Goal: Transaction & Acquisition: Purchase product/service

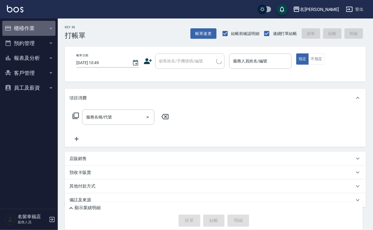
click at [29, 32] on button "櫃檯作業" at bounding box center [28, 28] width 53 height 15
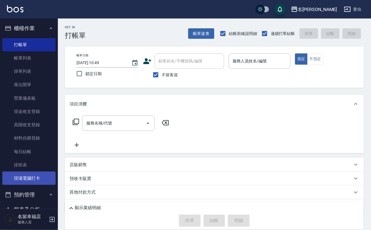
click at [28, 185] on link "現場電腦打卡" at bounding box center [28, 178] width 53 height 13
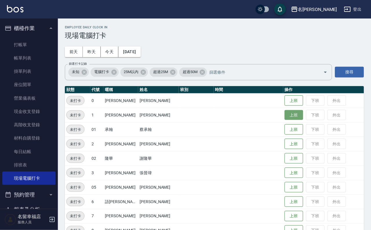
click at [296, 117] on button "上班" at bounding box center [293, 115] width 19 height 10
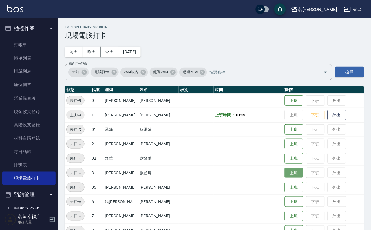
click at [295, 172] on button "上班" at bounding box center [293, 173] width 19 height 10
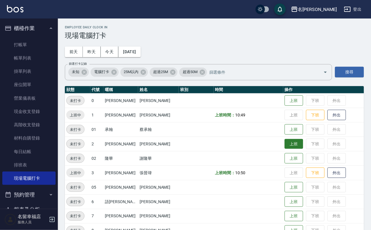
click at [287, 145] on button "上班" at bounding box center [293, 144] width 19 height 10
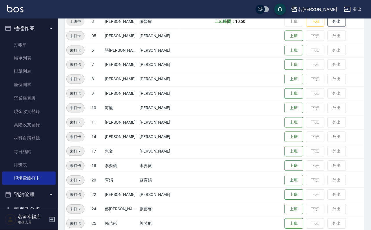
scroll to position [189, 0]
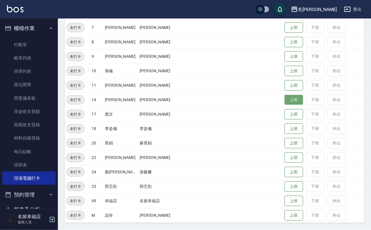
click at [284, 96] on button "上班" at bounding box center [293, 100] width 19 height 10
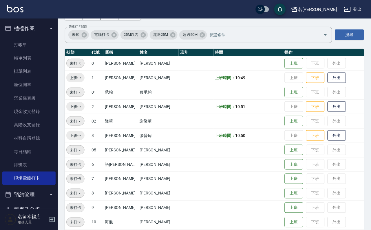
scroll to position [87, 0]
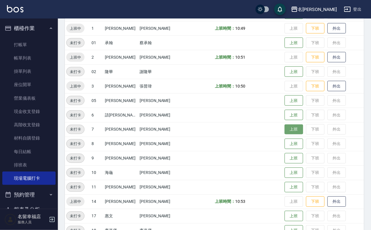
click at [289, 130] on button "上班" at bounding box center [293, 130] width 19 height 10
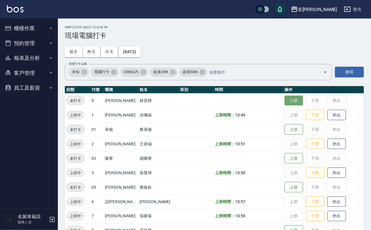
click at [284, 102] on button "上班" at bounding box center [293, 101] width 19 height 10
click at [37, 95] on button "員工及薪資" at bounding box center [28, 87] width 53 height 15
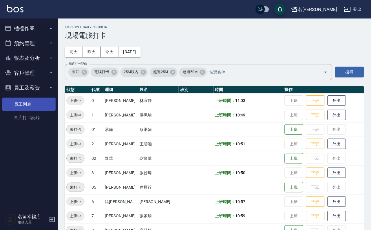
click at [35, 111] on link "員工列表" at bounding box center [28, 104] width 53 height 13
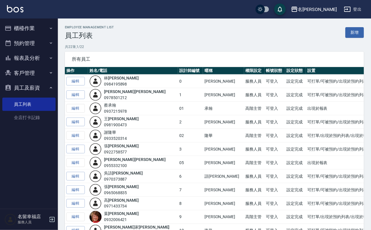
click at [38, 81] on button "客戶管理" at bounding box center [28, 73] width 53 height 15
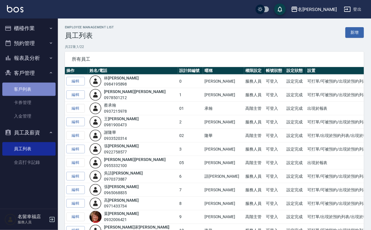
click at [35, 96] on link "客戶列表" at bounding box center [28, 89] width 53 height 13
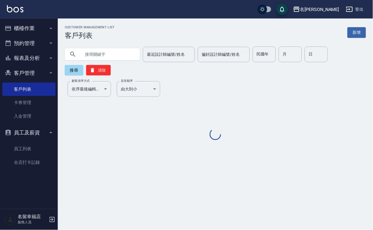
drag, startPoint x: 119, startPoint y: 50, endPoint x: 111, endPoint y: 43, distance: 11.3
click at [119, 50] on input "text" at bounding box center [108, 55] width 54 height 16
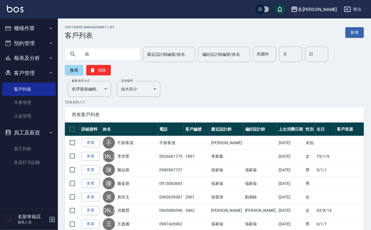
type input "皓"
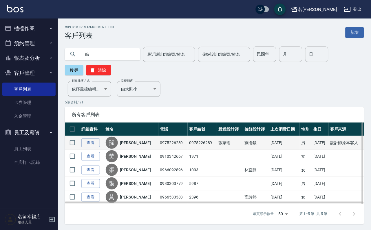
click at [129, 146] on link "[PERSON_NAME]" at bounding box center [135, 143] width 31 height 6
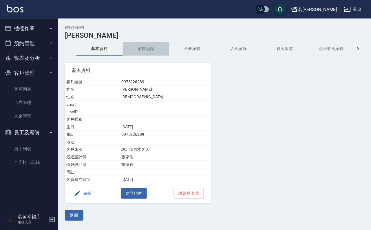
click at [141, 51] on button "消費記錄" at bounding box center [146, 49] width 46 height 14
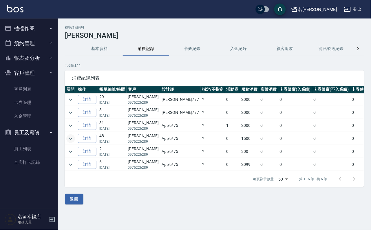
click at [74, 142] on icon "expand row" at bounding box center [70, 138] width 7 height 7
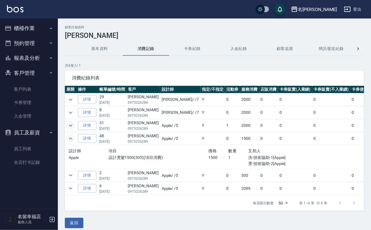
click at [70, 129] on icon "expand row" at bounding box center [70, 125] width 7 height 7
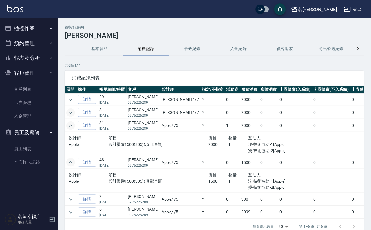
scroll to position [10, 0]
click at [74, 216] on icon "expand row" at bounding box center [70, 212] width 7 height 7
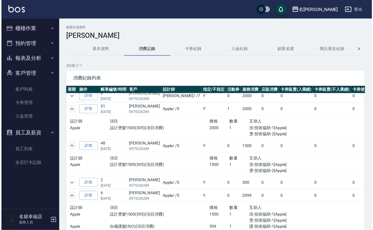
scroll to position [0, 0]
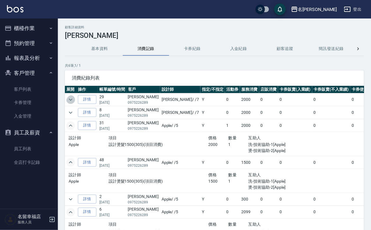
click at [72, 103] on icon "expand row" at bounding box center [70, 99] width 7 height 7
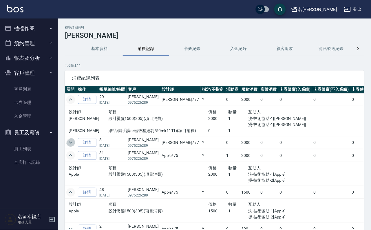
click at [74, 146] on icon "expand row" at bounding box center [70, 142] width 7 height 7
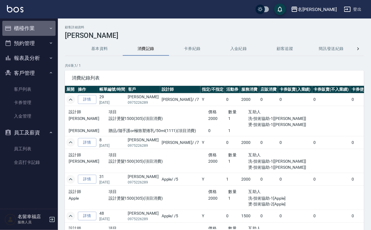
click at [27, 34] on button "櫃檯作業" at bounding box center [28, 28] width 53 height 15
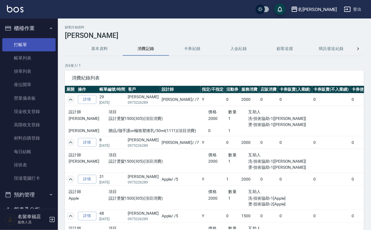
click at [25, 50] on link "打帳單" at bounding box center [28, 44] width 53 height 13
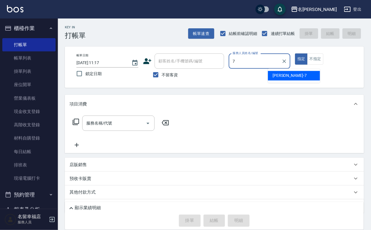
type input "[PERSON_NAME]-7"
type button "true"
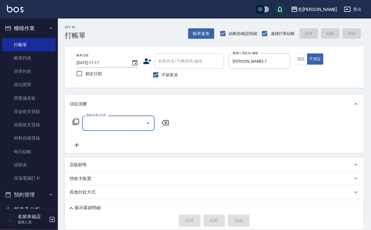
type input "0"
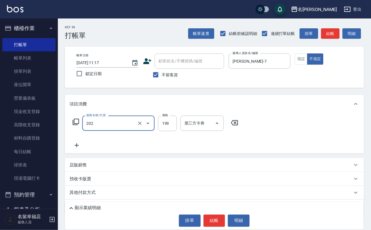
type input "不指定單剪(202)"
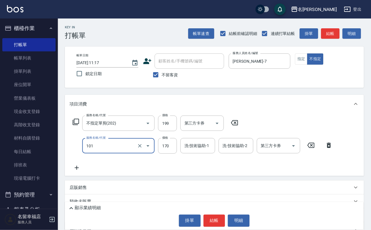
type input "洗髮(101)"
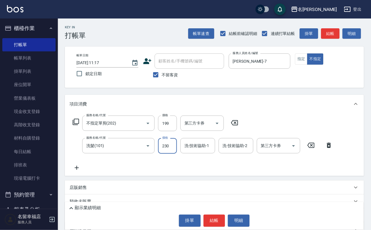
type input "230"
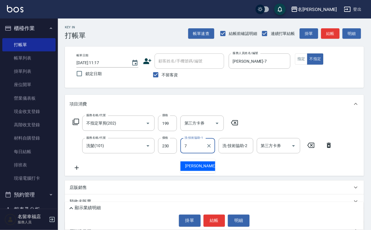
type input "[PERSON_NAME]-7"
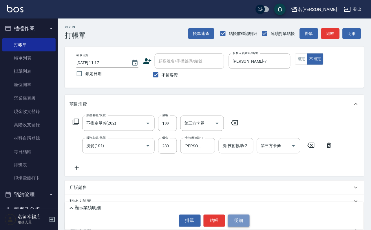
click at [242, 218] on button "明細" at bounding box center [239, 221] width 22 height 12
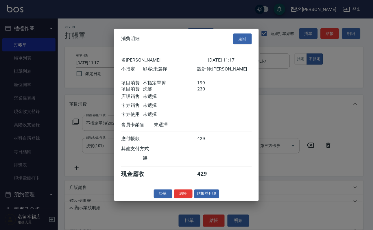
scroll to position [104, 0]
click at [204, 198] on button "結帳並列印" at bounding box center [206, 193] width 25 height 9
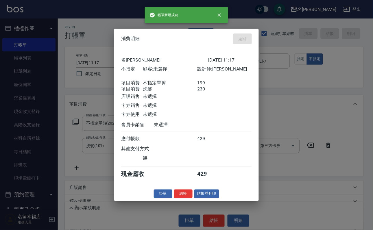
type input "[DATE] 12:05"
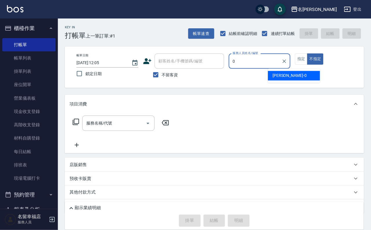
type input "小靜-0"
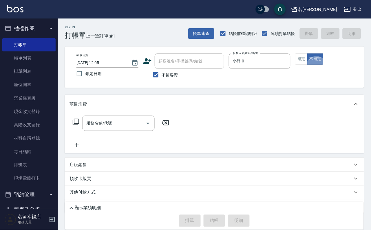
type button "false"
click at [307, 65] on button "指定" at bounding box center [301, 59] width 12 height 11
click at [76, 126] on icon at bounding box center [75, 122] width 7 height 7
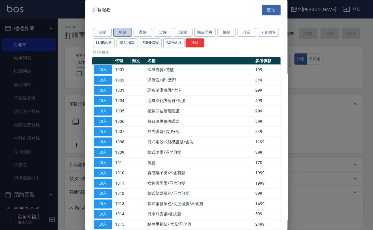
click at [119, 36] on button "剪髮" at bounding box center [122, 32] width 19 height 9
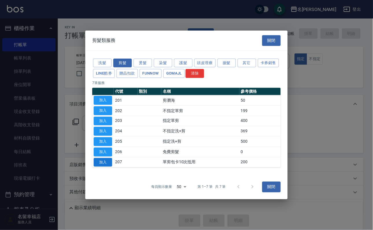
click at [100, 167] on button "加入" at bounding box center [103, 162] width 19 height 9
type input "單剪包卡10次抵用(207)"
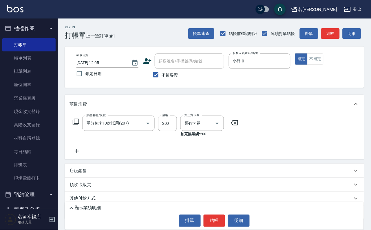
click at [75, 125] on icon at bounding box center [76, 122] width 6 height 6
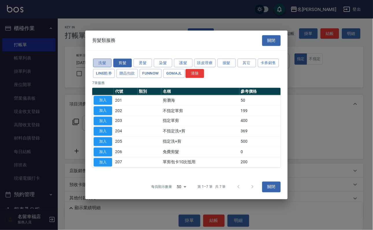
click at [100, 58] on button "洗髮" at bounding box center [102, 62] width 19 height 9
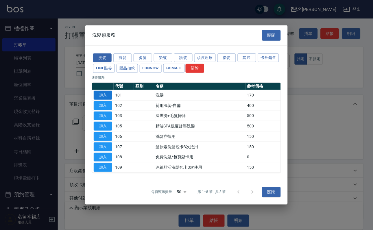
click at [107, 91] on button "加入" at bounding box center [103, 95] width 19 height 9
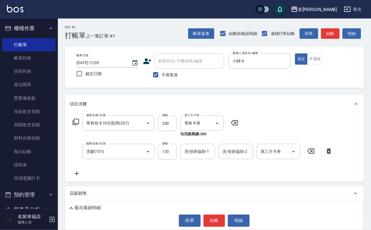
click at [79, 126] on icon at bounding box center [75, 122] width 7 height 7
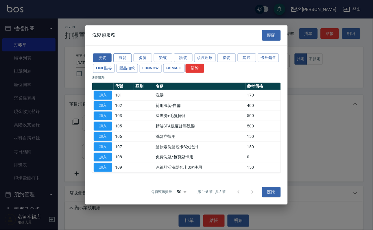
click at [119, 53] on button "剪髮" at bounding box center [122, 57] width 19 height 9
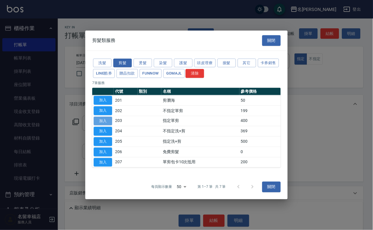
click at [104, 119] on button "加入" at bounding box center [103, 121] width 19 height 9
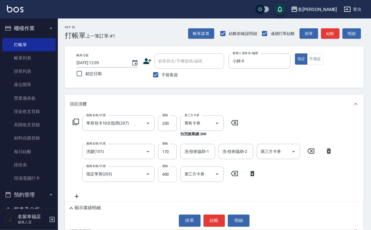
click at [165, 176] on input "400" at bounding box center [167, 175] width 19 height 16
type input "300"
click at [167, 155] on input "170" at bounding box center [167, 152] width 19 height 16
type input "250"
type input "小靜-0"
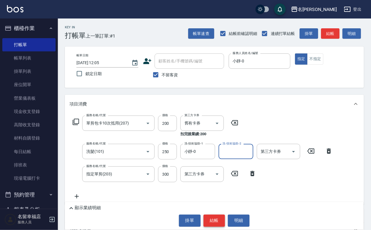
click at [209, 220] on button "結帳" at bounding box center [214, 221] width 22 height 12
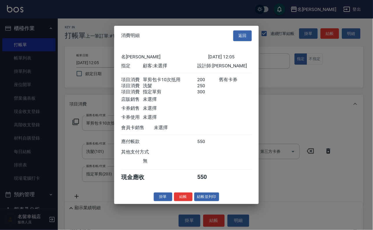
scroll to position [115, 0]
click at [174, 202] on button "結帳" at bounding box center [183, 197] width 19 height 9
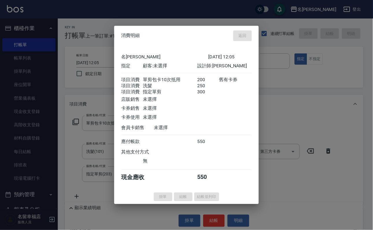
click at [170, 202] on div "掛單 結帳 結帳並列印" at bounding box center [186, 197] width 145 height 9
type input "[DATE] 12:32"
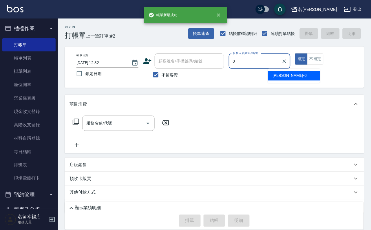
type input "小靜-0"
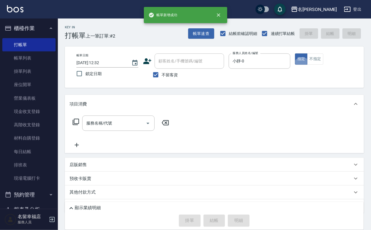
click at [77, 126] on icon at bounding box center [75, 122] width 7 height 7
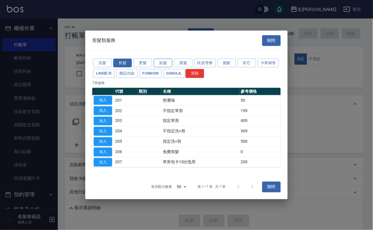
click at [160, 58] on button "染髮" at bounding box center [163, 62] width 19 height 9
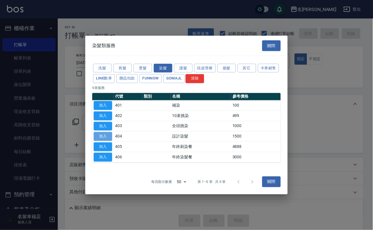
click at [107, 140] on button "加入" at bounding box center [103, 136] width 19 height 9
type input "設計染髮(404)"
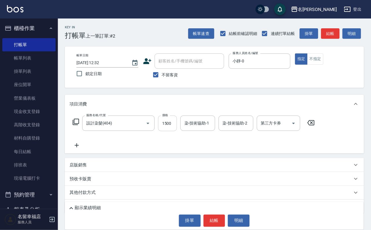
click at [172, 128] on input "1500" at bounding box center [167, 124] width 19 height 16
type input "800"
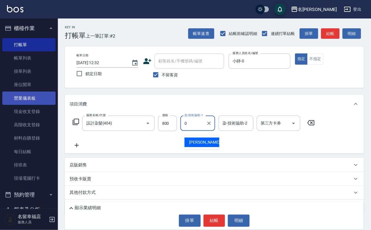
type input "小靜-0"
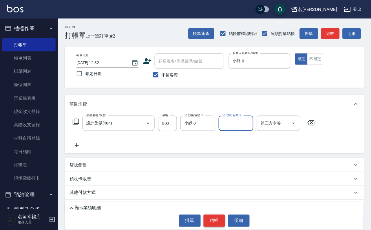
click at [219, 218] on button "結帳" at bounding box center [214, 221] width 22 height 12
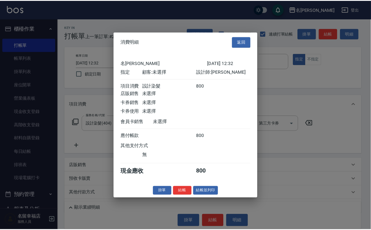
scroll to position [71, 0]
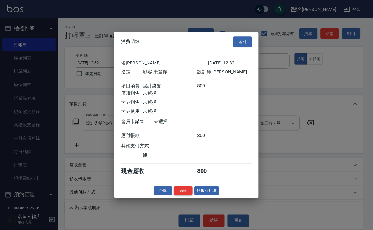
click at [175, 196] on button "結帳" at bounding box center [183, 191] width 19 height 9
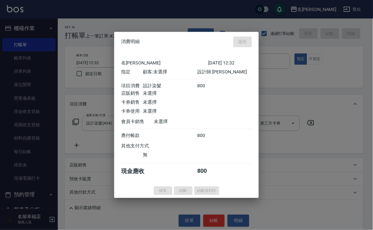
type input "[DATE] 12:33"
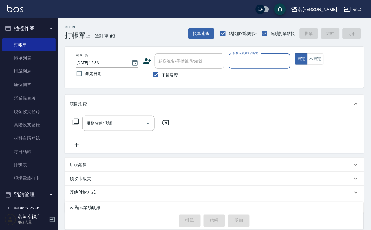
click at [295, 54] on button "指定" at bounding box center [301, 59] width 12 height 11
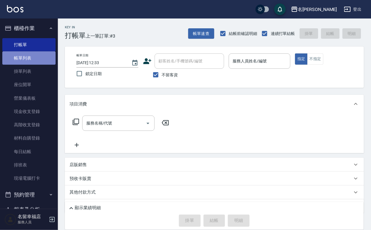
click at [35, 58] on link "帳單列表" at bounding box center [28, 57] width 53 height 13
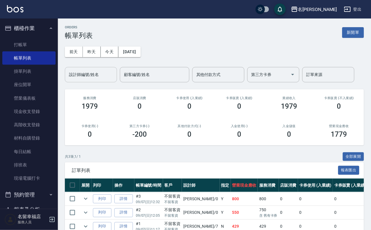
click at [90, 73] on input "設計師編號/姓名" at bounding box center [90, 75] width 47 height 10
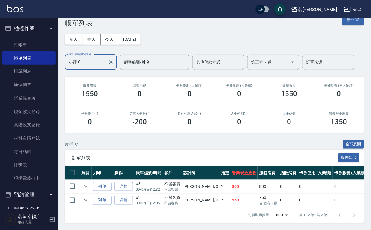
scroll to position [49, 0]
type input "小靜-0"
click at [131, 182] on link "詳情" at bounding box center [123, 186] width 19 height 9
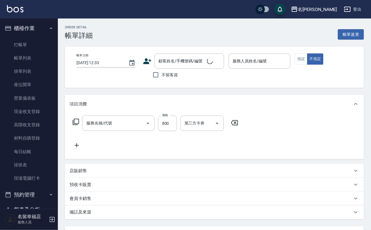
type input "設計染髮(404)"
type input "[DATE] 12:32"
checkbox input "true"
type input "小靜-0"
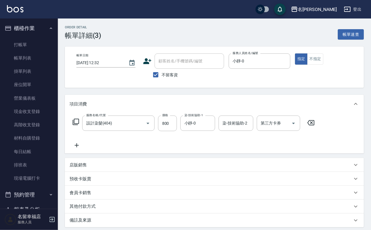
click at [78, 125] on icon at bounding box center [75, 122] width 7 height 7
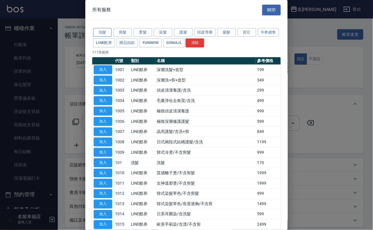
click at [102, 34] on button "洗髮" at bounding box center [102, 32] width 19 height 9
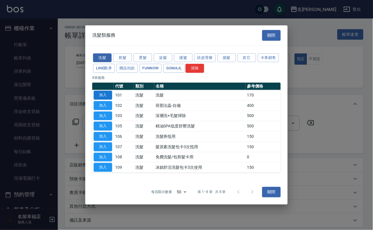
click at [101, 91] on button "加入" at bounding box center [103, 95] width 19 height 9
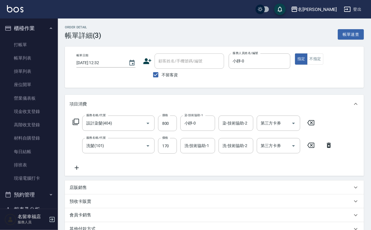
click at [79, 124] on icon at bounding box center [76, 122] width 6 height 6
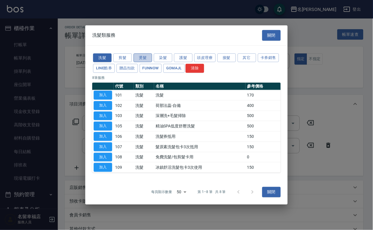
click at [147, 53] on button "燙髮" at bounding box center [143, 57] width 19 height 9
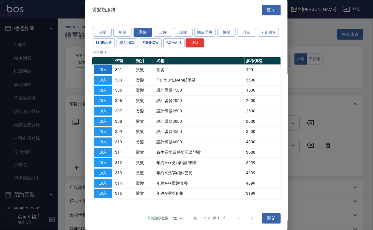
click at [109, 74] on button "加入" at bounding box center [103, 69] width 19 height 9
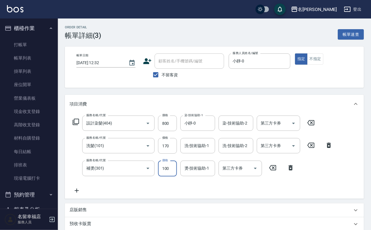
click at [171, 173] on input "100" at bounding box center [167, 169] width 19 height 16
type input "500"
click at [172, 151] on input "170" at bounding box center [167, 146] width 19 height 16
type input "250"
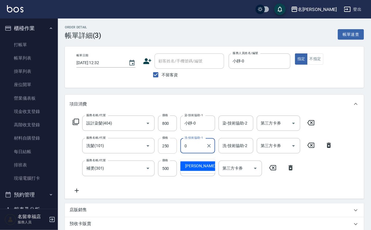
type input "小靜-0"
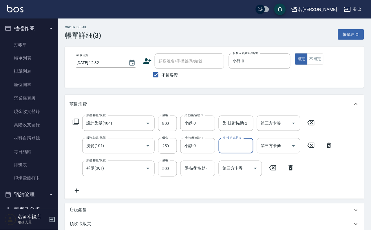
click at [191, 174] on input "燙-技術協助-1" at bounding box center [198, 168] width 30 height 10
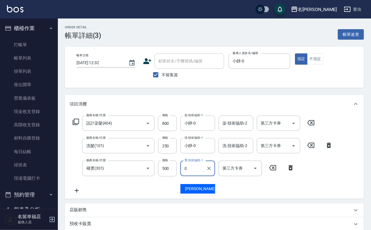
type input "小靜-0"
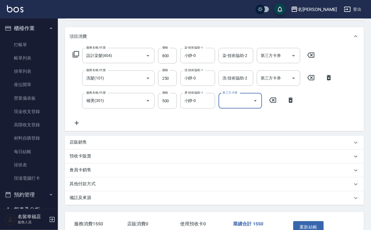
scroll to position [126, 0]
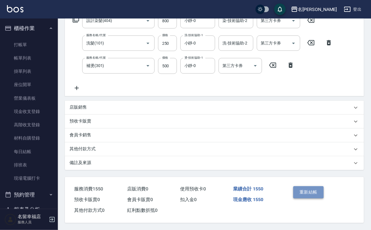
click at [304, 187] on button "重新結帳" at bounding box center [308, 193] width 31 height 12
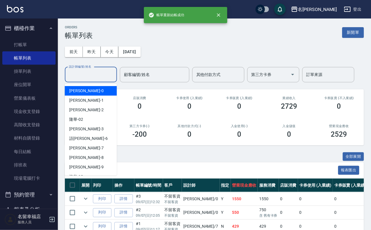
click at [95, 76] on input "設計師編號/姓名" at bounding box center [90, 75] width 47 height 10
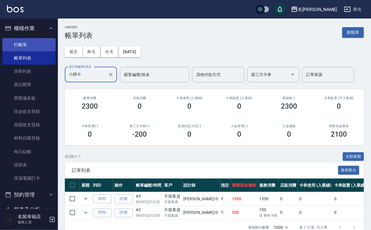
type input "小靜-0"
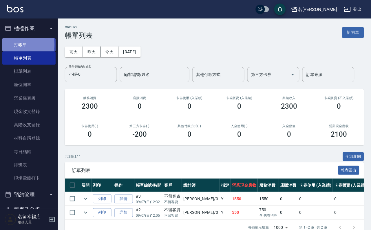
click at [23, 47] on link "打帳單" at bounding box center [28, 44] width 53 height 13
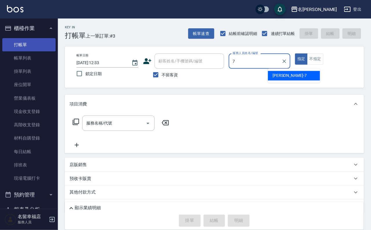
type input "[PERSON_NAME]-7"
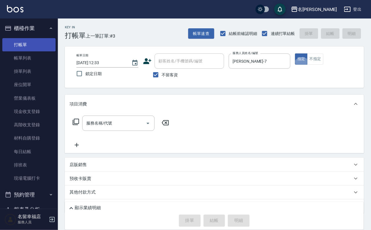
type button "true"
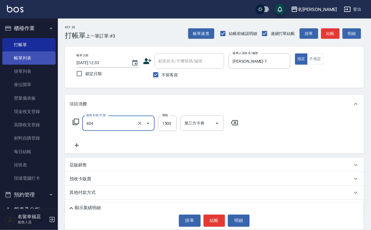
type input "設計染髮(404)"
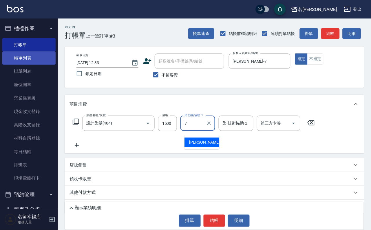
type input "[PERSON_NAME]-7"
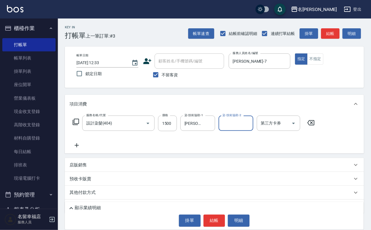
click at [143, 58] on icon at bounding box center [147, 61] width 9 height 9
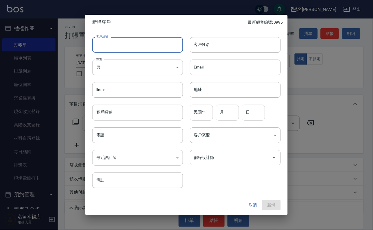
click at [173, 48] on input "客戶編號" at bounding box center [137, 45] width 91 height 16
click at [201, 50] on input "客戶姓名" at bounding box center [235, 45] width 91 height 16
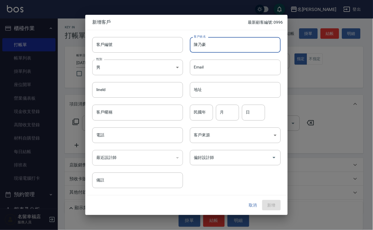
type input "陳乃豪"
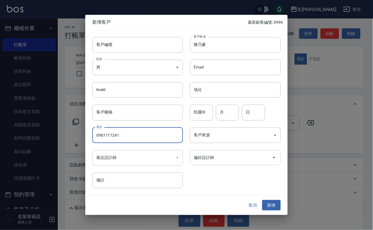
type input "0981117241"
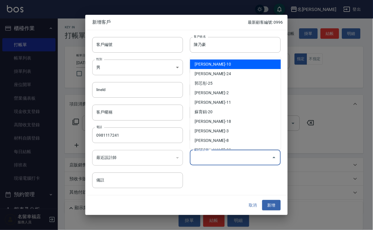
click at [224, 161] on input "偏好設計師" at bounding box center [231, 158] width 77 height 10
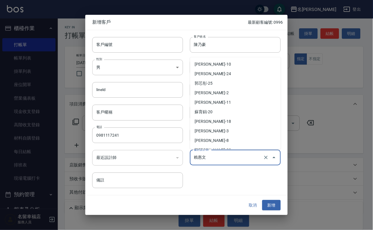
scroll to position [34, 0]
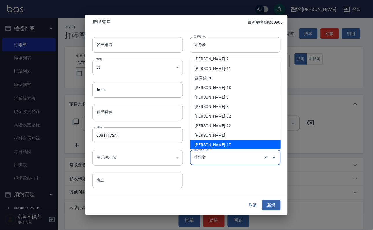
click at [220, 154] on input "賴惠文" at bounding box center [227, 158] width 69 height 10
click at [221, 155] on input "賴惠文" at bounding box center [227, 158] width 69 height 10
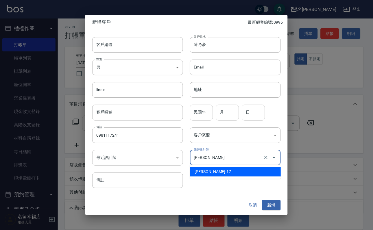
scroll to position [0, 0]
type input "賴"
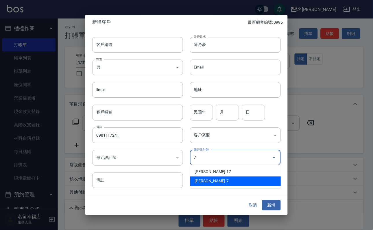
type input "張家瑜"
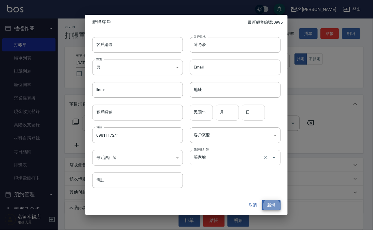
click at [262, 200] on button "新增" at bounding box center [271, 205] width 19 height 11
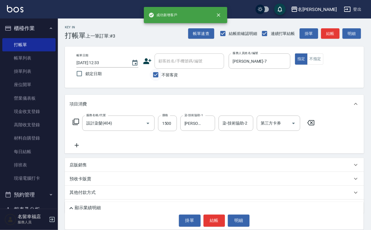
click at [157, 84] on div "帳單日期 [DATE] 12:33 鎖定日期 顧客姓名/手機號碼/編號 顧客姓名/手機號碼/編號 不留客資 服務人員姓名/編號 [PERSON_NAME]-7…" at bounding box center [214, 67] width 299 height 41
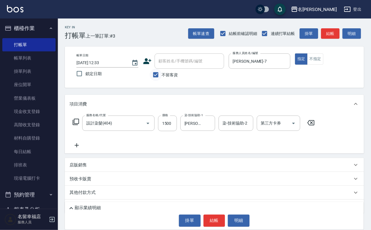
drag, startPoint x: 159, startPoint y: 74, endPoint x: 161, endPoint y: 71, distance: 3.9
click at [159, 75] on input "不留客資" at bounding box center [156, 75] width 12 height 12
checkbox input "false"
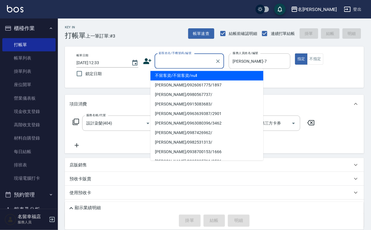
click at [168, 66] on input "顧客姓名/手機號碼/編號" at bounding box center [185, 61] width 56 height 10
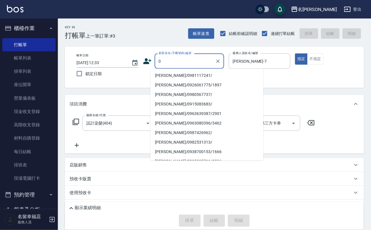
click at [190, 76] on li "[PERSON_NAME]/0981117241/" at bounding box center [206, 76] width 113 height 10
type input "[PERSON_NAME]/0981117241/"
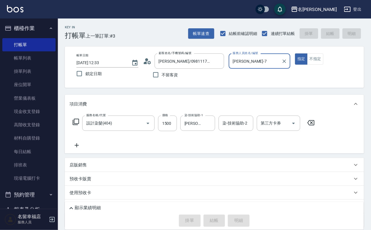
type input "[DATE] 12:34"
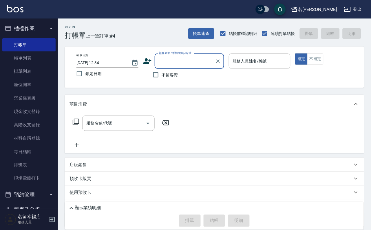
click at [282, 58] on input "服務人員姓名/編號" at bounding box center [259, 61] width 57 height 10
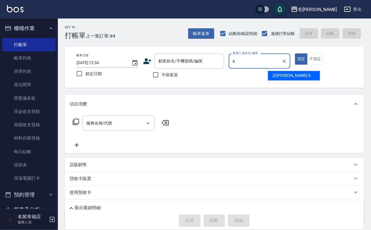
type input "語[PERSON_NAME]-6"
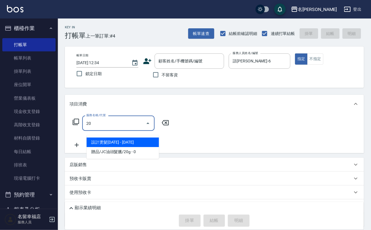
type input "2"
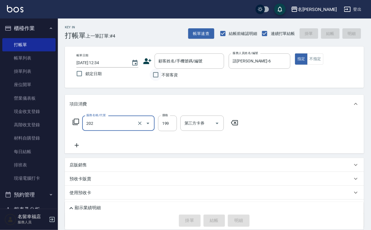
type input "不指定單剪(202)"
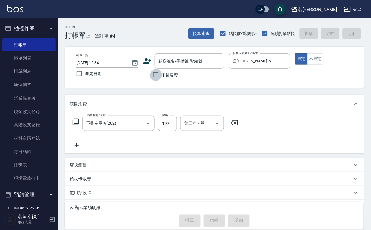
click at [156, 79] on input "不留客資" at bounding box center [156, 75] width 12 height 12
checkbox input "true"
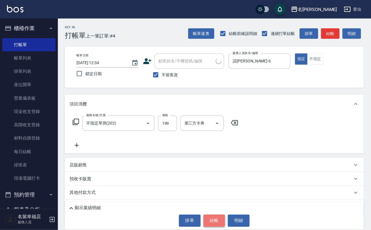
click at [209, 218] on button "結帳" at bounding box center [214, 221] width 22 height 12
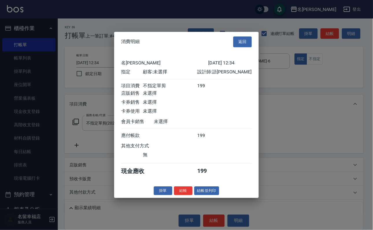
scroll to position [71, 0]
click at [176, 196] on button "結帳" at bounding box center [183, 191] width 19 height 9
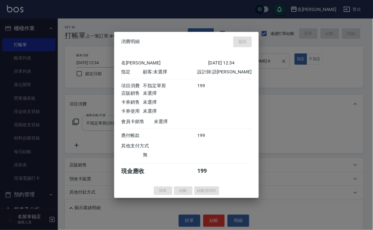
type input "[DATE] 12:36"
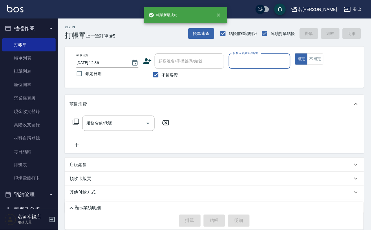
click at [288, 59] on input "服務人員姓名/編號" at bounding box center [259, 61] width 57 height 10
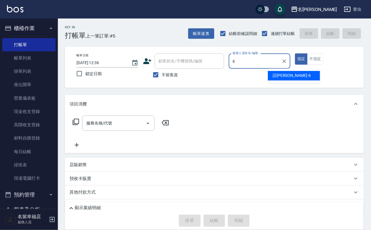
type input "語[PERSON_NAME]-6"
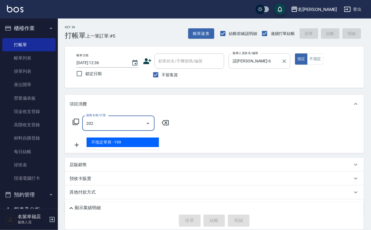
type input "不指定單剪(202)"
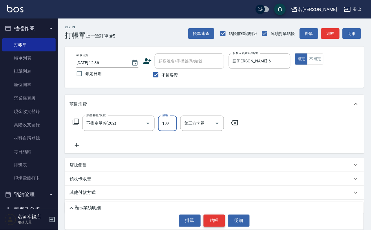
click at [209, 219] on button "結帳" at bounding box center [214, 221] width 22 height 12
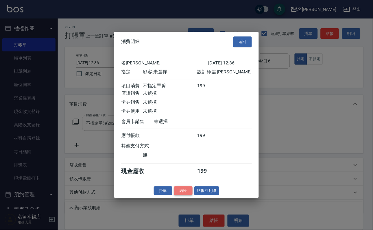
click at [174, 196] on button "結帳" at bounding box center [183, 191] width 19 height 9
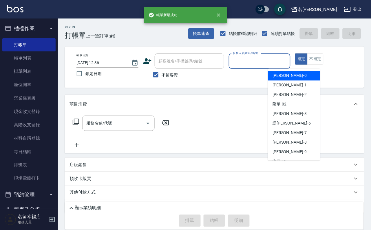
click at [281, 61] on input "服務人員姓名/編號" at bounding box center [259, 61] width 57 height 10
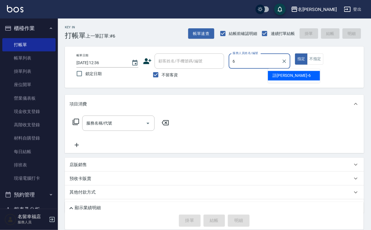
type input "語[PERSON_NAME]-6"
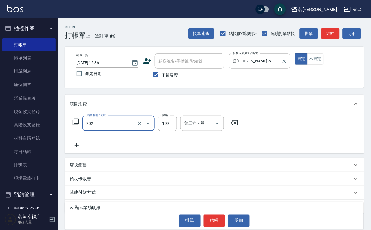
type input "不指定單剪(202)"
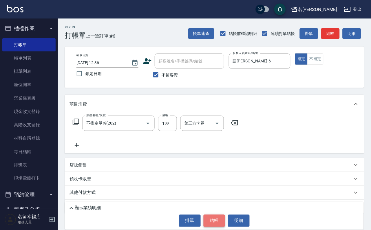
click at [217, 220] on button "結帳" at bounding box center [214, 221] width 22 height 12
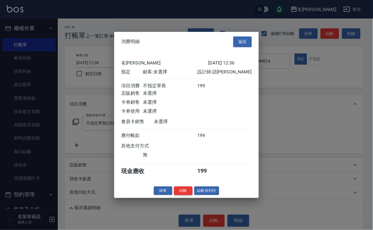
click at [177, 196] on button "結帳" at bounding box center [183, 191] width 19 height 9
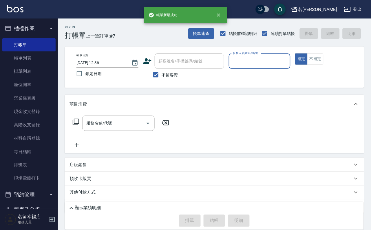
click at [286, 62] on input "服務人員姓名/編號" at bounding box center [259, 61] width 57 height 10
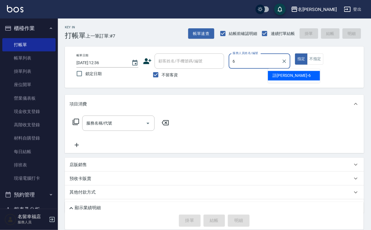
type input "語[PERSON_NAME]-6"
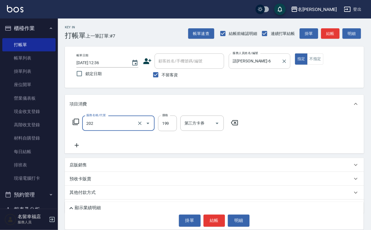
type input "不指定單剪(202)"
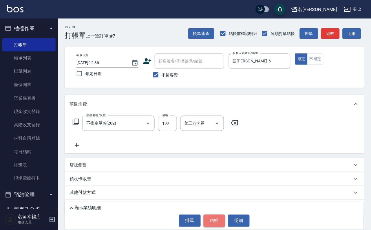
click at [217, 221] on button "結帳" at bounding box center [214, 221] width 22 height 12
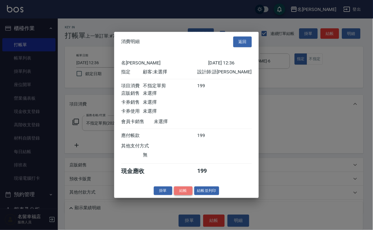
click at [176, 196] on button "結帳" at bounding box center [183, 191] width 19 height 9
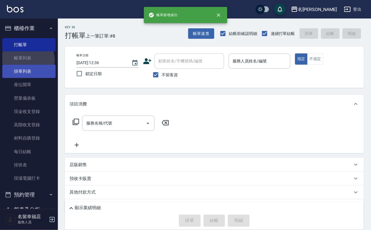
drag, startPoint x: 21, startPoint y: 64, endPoint x: 49, endPoint y: 78, distance: 31.6
click at [21, 64] on link "帳單列表" at bounding box center [28, 57] width 53 height 13
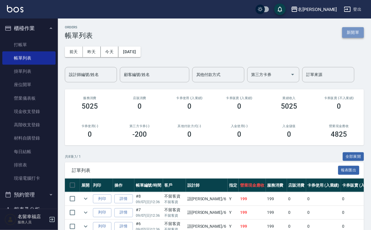
click at [352, 32] on button "新開單" at bounding box center [353, 32] width 22 height 11
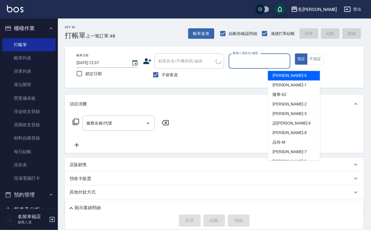
click at [288, 56] on input "服務人員姓名/編號" at bounding box center [259, 61] width 57 height 10
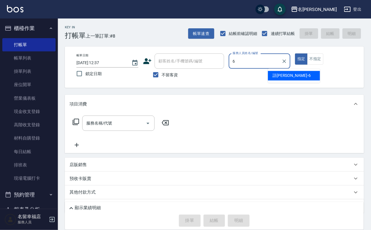
type input "語[PERSON_NAME]-6"
type button "true"
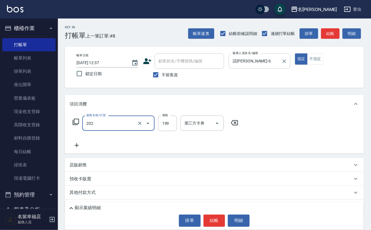
type input "不指定單剪(202)"
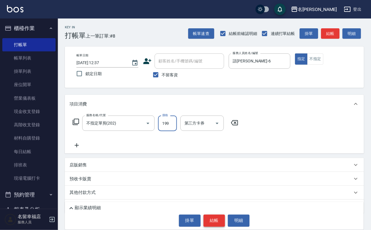
click at [205, 220] on button "結帳" at bounding box center [214, 221] width 22 height 12
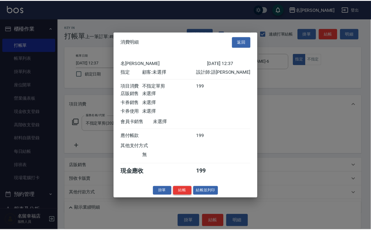
scroll to position [71, 0]
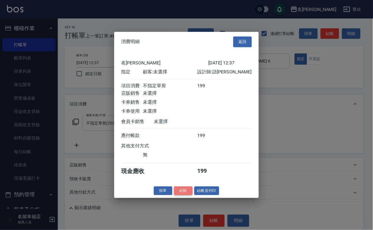
click at [176, 196] on button "結帳" at bounding box center [183, 191] width 19 height 9
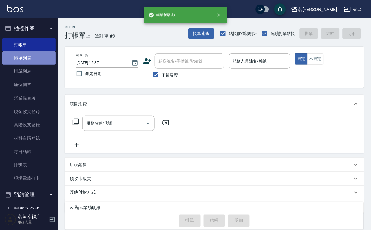
click at [36, 61] on link "帳單列表" at bounding box center [28, 57] width 53 height 13
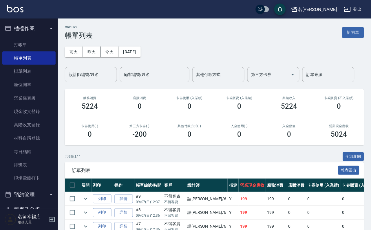
click at [81, 82] on div "設計師編號/姓名" at bounding box center [91, 74] width 52 height 15
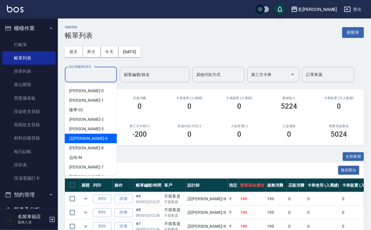
click at [83, 137] on div "語[PERSON_NAME] -6" at bounding box center [91, 139] width 52 height 10
type input "語[PERSON_NAME]-6"
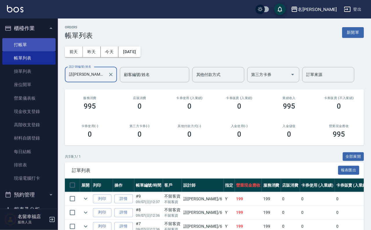
click at [42, 49] on link "打帳單" at bounding box center [28, 44] width 53 height 13
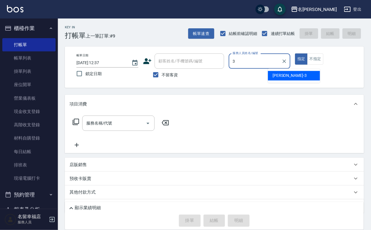
type input "[PERSON_NAME]-3"
type button "true"
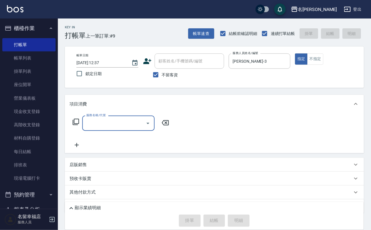
click at [79, 126] on icon at bounding box center [75, 122] width 7 height 7
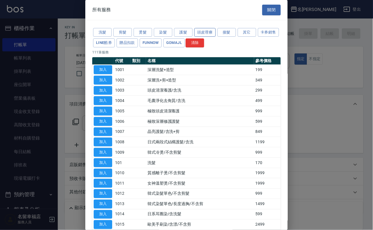
click at [209, 34] on button "頭皮理療" at bounding box center [204, 32] width 21 height 9
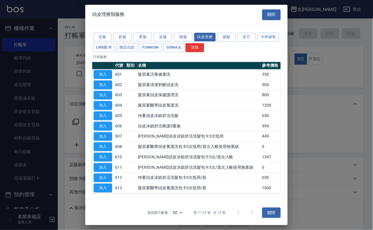
scroll to position [53, 0]
click at [102, 111] on button "加入" at bounding box center [103, 115] width 19 height 9
type input "[PERSON_NAME]頭皮冰鎮舒活洗髮(605)"
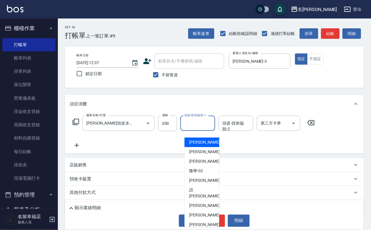
click at [198, 128] on input "頭皮-技術協助-1" at bounding box center [198, 123] width 30 height 10
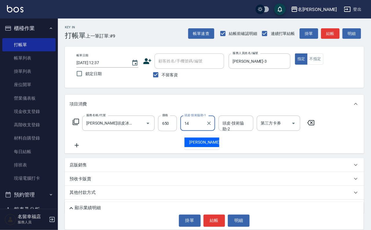
type input "[PERSON_NAME]-14"
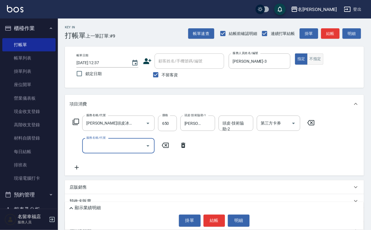
click at [323, 65] on button "不指定" at bounding box center [315, 59] width 16 height 11
click at [102, 151] on input "服務名稱/代號" at bounding box center [114, 146] width 58 height 10
type input "1"
type input "不指定單剪(202)"
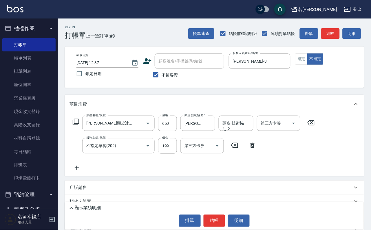
click at [167, 171] on div "服務名稱/代號 [PERSON_NAME]頭皮冰鎮舒活洗髮(605) 服務名稱/代號 價格 650 價格 頭皮-技術協助-1 芷萱-14 頭皮-技術協助-1 …" at bounding box center [193, 144] width 249 height 56
click at [219, 227] on button "結帳" at bounding box center [214, 221] width 22 height 12
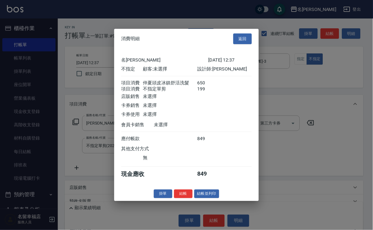
scroll to position [104, 0]
click at [219, 198] on button "結帳並列印" at bounding box center [206, 193] width 25 height 9
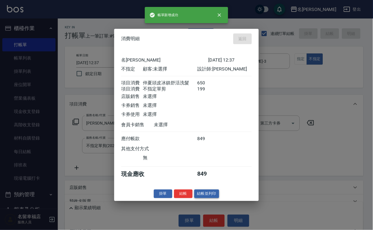
type input "[DATE] 12:42"
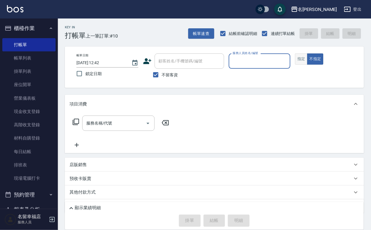
click at [307, 65] on button "指定" at bounding box center [301, 59] width 12 height 11
click at [288, 62] on input "服務人員姓名/編號" at bounding box center [259, 61] width 57 height 10
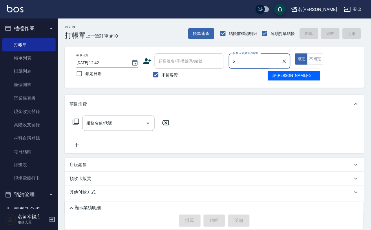
type input "語[PERSON_NAME]-6"
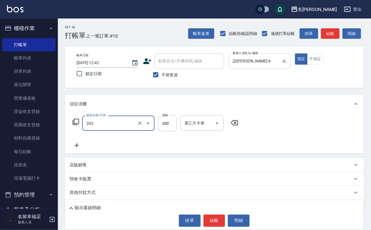
type input "指定單剪(203)"
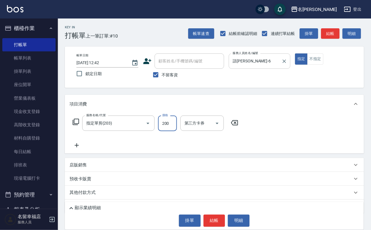
type input "200"
click at [217, 218] on button "結帳" at bounding box center [214, 221] width 22 height 12
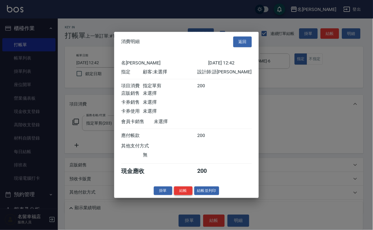
scroll to position [71, 0]
click at [180, 196] on button "結帳" at bounding box center [183, 191] width 19 height 9
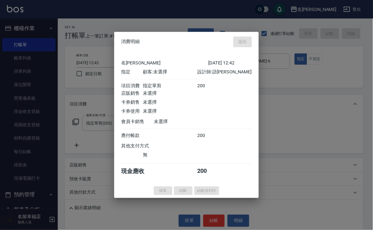
type input "[DATE] 13:20"
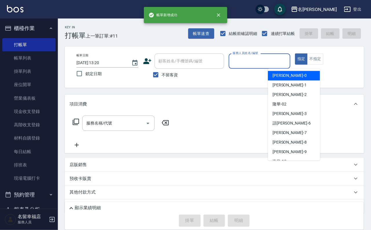
click at [288, 61] on input "服務人員姓名/編號" at bounding box center [259, 61] width 57 height 10
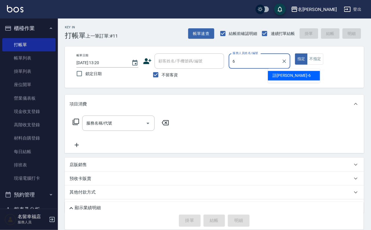
type input "語[PERSON_NAME]-6"
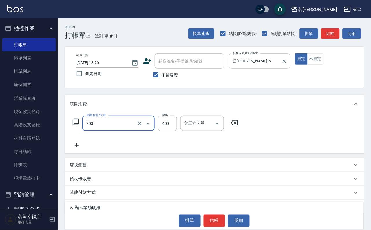
type input "指定單剪(203)"
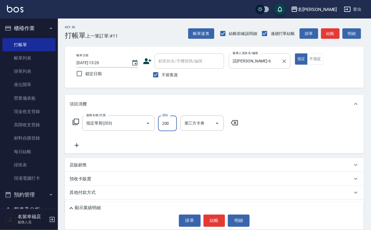
type input "200"
click at [210, 221] on button "結帳" at bounding box center [214, 221] width 22 height 12
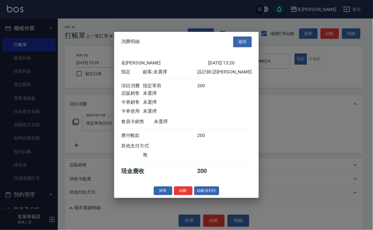
click at [174, 196] on button "結帳" at bounding box center [183, 191] width 19 height 9
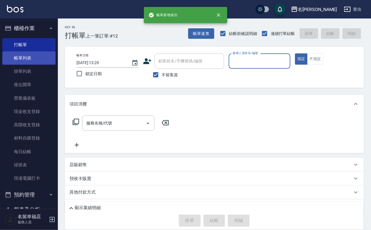
click at [20, 65] on link "帳單列表" at bounding box center [28, 57] width 53 height 13
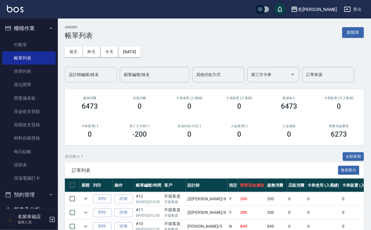
click at [95, 76] on input "設計師編號/姓名" at bounding box center [90, 75] width 47 height 10
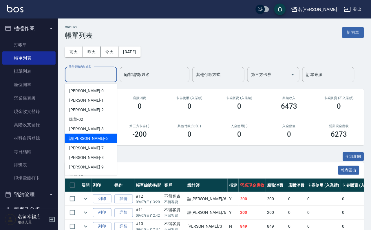
click at [95, 141] on div "語[PERSON_NAME] -6" at bounding box center [91, 139] width 52 height 10
type input "語[PERSON_NAME]-6"
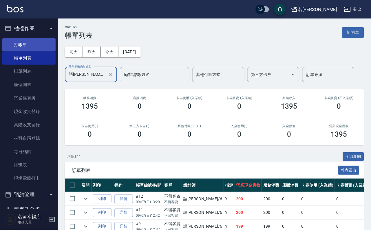
click at [27, 42] on link "打帳單" at bounding box center [28, 44] width 53 height 13
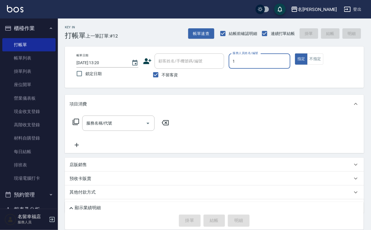
type input "[PERSON_NAME]-1"
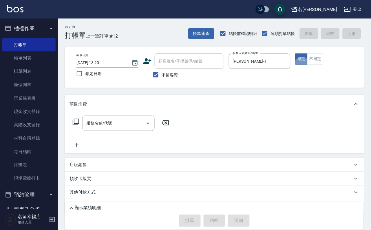
type button "true"
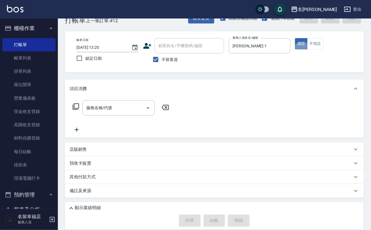
scroll to position [34, 0]
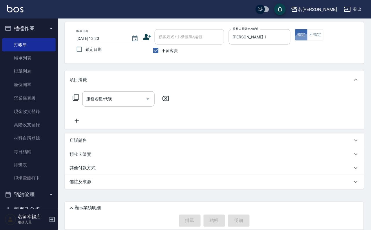
click at [82, 144] on div "店販銷售" at bounding box center [214, 141] width 299 height 14
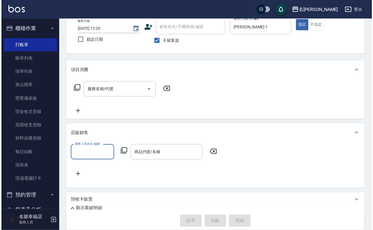
scroll to position [0, 0]
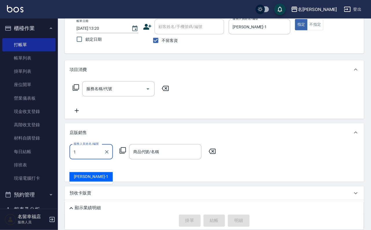
type input "[PERSON_NAME]-1"
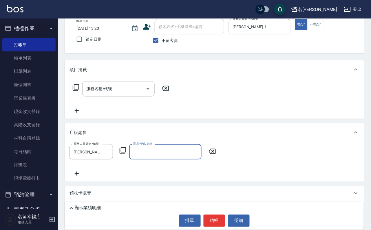
click at [79, 177] on icon at bounding box center [76, 173] width 14 height 7
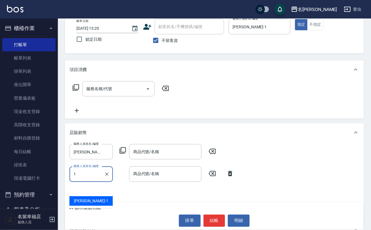
type input "[PERSON_NAME]-1"
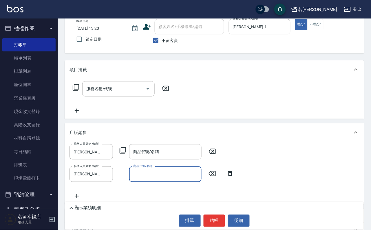
click at [126, 154] on icon at bounding box center [122, 150] width 7 height 7
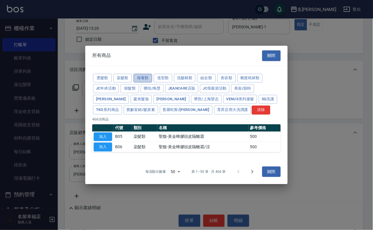
click at [152, 74] on button "保養類" at bounding box center [143, 78] width 19 height 9
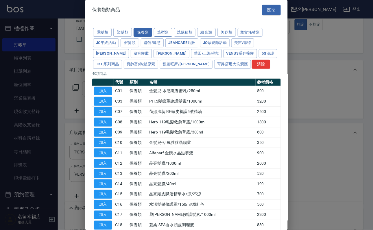
drag, startPoint x: 192, startPoint y: 34, endPoint x: 196, endPoint y: 35, distance: 3.8
click at [172, 34] on button "造型類" at bounding box center [163, 32] width 19 height 9
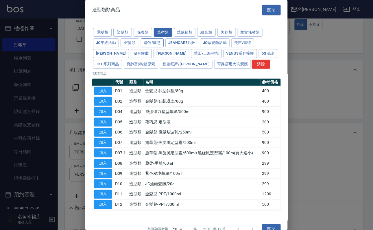
click at [164, 47] on button "聯信/鳥慧" at bounding box center [152, 42] width 23 height 9
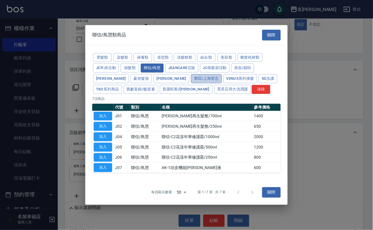
click at [191, 77] on button "華田/上海望志" at bounding box center [206, 78] width 31 height 9
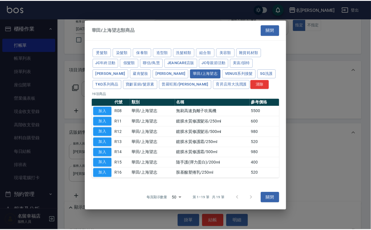
scroll to position [39, 0]
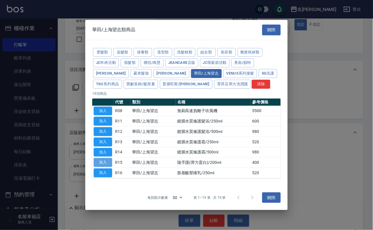
click at [106, 167] on button "加入" at bounding box center [103, 162] width 19 height 9
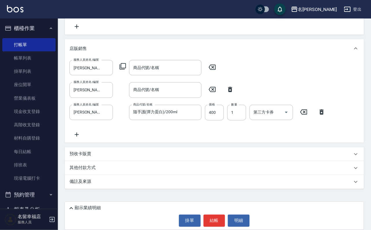
scroll to position [121, 0]
click at [211, 70] on icon at bounding box center [212, 67] width 7 height 5
click at [146, 95] on input "商品代號/名稱" at bounding box center [165, 90] width 67 height 10
type input "1"
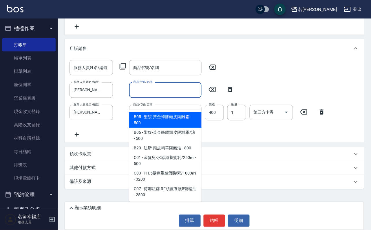
type input "ㄐ"
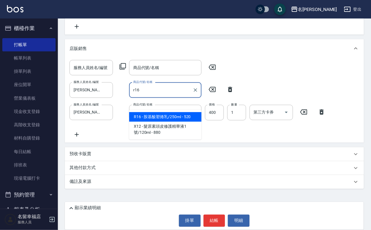
type input "胺基酸塑捲乳/250ml"
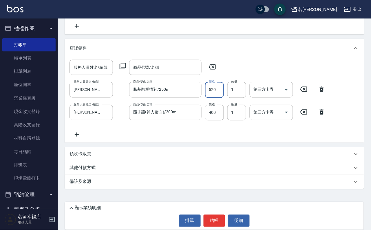
click at [79, 4] on div "名留幸福 登出 櫃檯作業 打帳單 帳單列表 掛單列表 座位開單 營業儀表板 現金收支登錄 高階收支登錄 材料自購登錄 每日結帳 排班表 現場電腦打卡 預約管理…" at bounding box center [185, 55] width 371 height 349
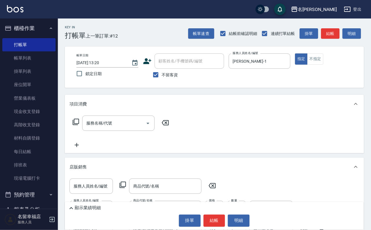
click at [260, 142] on div "服務名稱/代號 服務名稱/代號" at bounding box center [214, 133] width 299 height 40
click at [47, 41] on link "打帳單" at bounding box center [28, 44] width 53 height 13
click at [48, 44] on link "打帳單" at bounding box center [28, 44] width 53 height 13
click at [48, 45] on link "打帳單" at bounding box center [28, 44] width 53 height 13
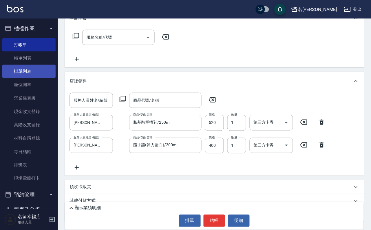
scroll to position [87, 0]
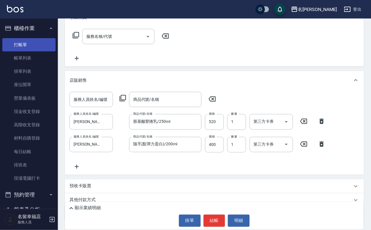
click at [29, 64] on link "帳單列表" at bounding box center [28, 57] width 53 height 13
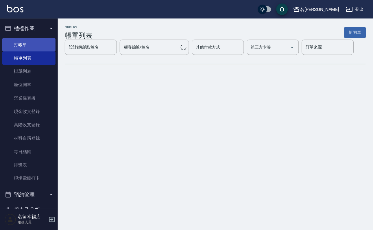
click at [31, 51] on link "打帳單" at bounding box center [28, 44] width 53 height 13
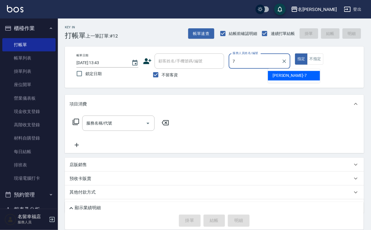
type input "[PERSON_NAME]-7"
type button "true"
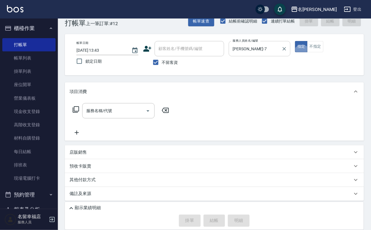
scroll to position [17, 0]
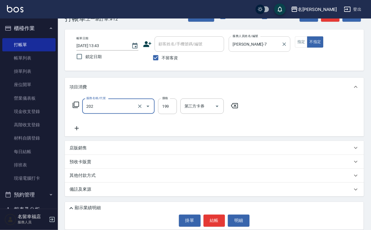
type input "不指定單剪(202)"
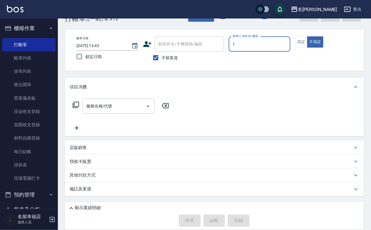
type input "1"
type button "false"
type input "[PERSON_NAME]-1"
click at [307, 48] on button "指定" at bounding box center [301, 41] width 12 height 11
click at [93, 100] on div "項目消費 服務名稱/代號 服務名稱/代號" at bounding box center [214, 107] width 299 height 58
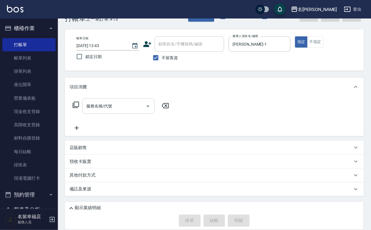
click at [124, 114] on div "服務名稱/代號" at bounding box center [118, 106] width 72 height 15
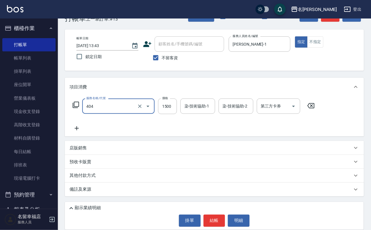
type input "設計染髮(404)"
type input "1390"
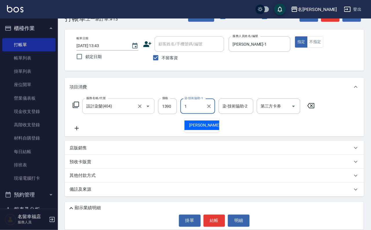
type input "[PERSON_NAME]-1"
click at [103, 153] on div "店販銷售" at bounding box center [214, 148] width 299 height 14
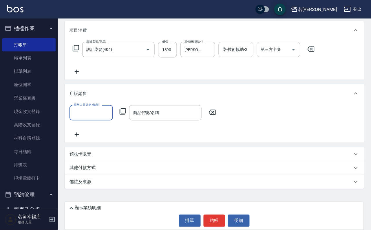
scroll to position [90, 0]
type input "[PERSON_NAME]-1"
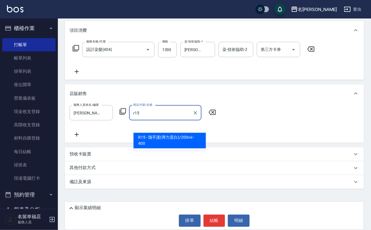
type input "隨手護(彈力蛋白)/200ml"
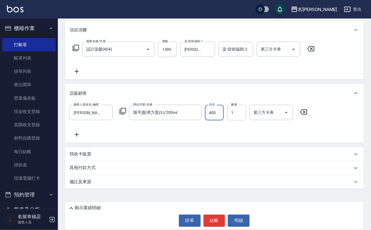
click at [125, 109] on icon at bounding box center [122, 111] width 7 height 7
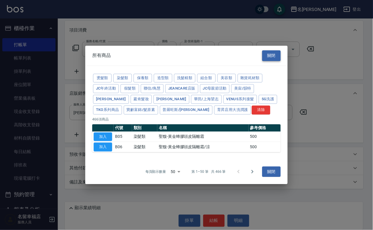
click at [266, 50] on button "關閉" at bounding box center [271, 55] width 19 height 11
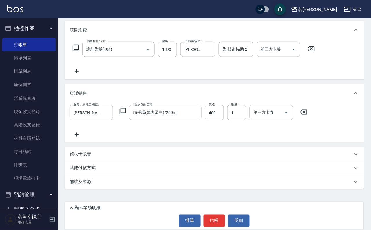
click at [77, 133] on icon at bounding box center [76, 134] width 14 height 7
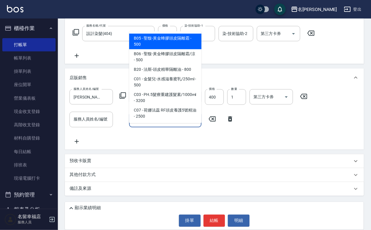
click at [147, 125] on input "商品代號/名稱" at bounding box center [165, 120] width 67 height 10
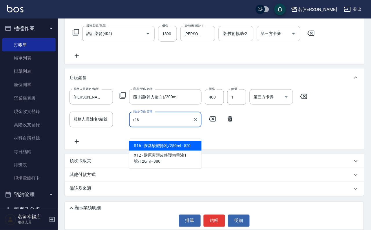
type input "胺基酸塑捲乳/250ml"
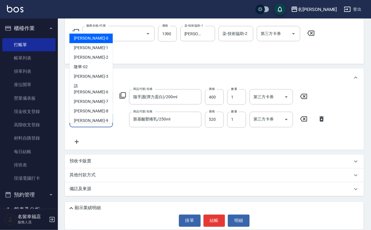
click at [78, 125] on input "服務人員姓名/編號" at bounding box center [91, 120] width 38 height 10
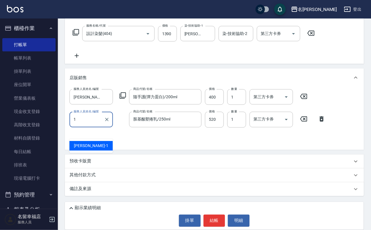
type input "[PERSON_NAME]-1"
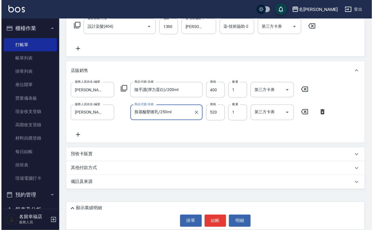
scroll to position [112, 0]
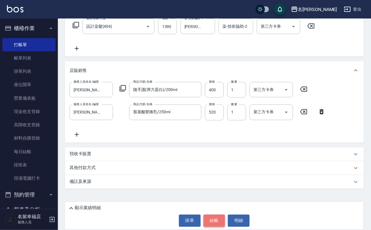
click at [213, 216] on button "結帳" at bounding box center [214, 221] width 22 height 12
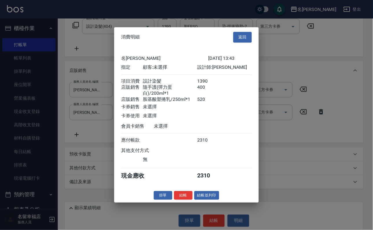
scroll to position [90, 0]
click at [174, 200] on button "結帳" at bounding box center [183, 195] width 19 height 9
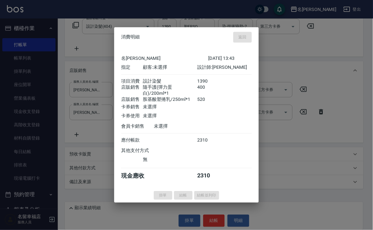
type input "[DATE] 13:44"
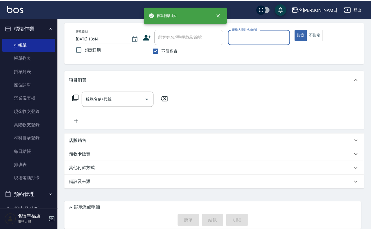
scroll to position [0, 0]
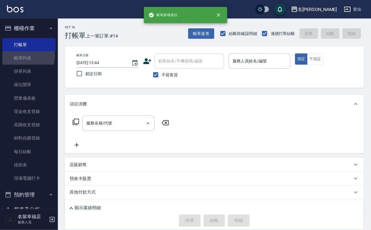
drag, startPoint x: 23, startPoint y: 59, endPoint x: 56, endPoint y: 73, distance: 35.8
click at [23, 59] on link "帳單列表" at bounding box center [28, 57] width 53 height 13
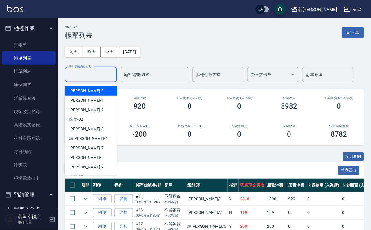
drag, startPoint x: 88, startPoint y: 72, endPoint x: 115, endPoint y: 81, distance: 28.3
click at [89, 71] on input "設計師編號/姓名" at bounding box center [90, 75] width 47 height 10
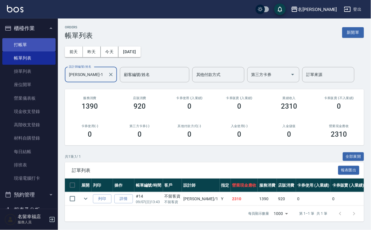
type input "[PERSON_NAME]-1"
click at [31, 51] on link "打帳單" at bounding box center [28, 44] width 53 height 13
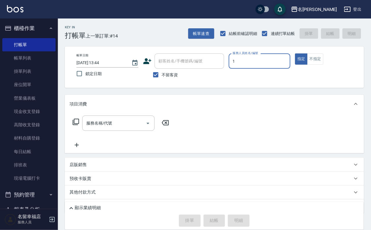
type input "[PERSON_NAME]-1"
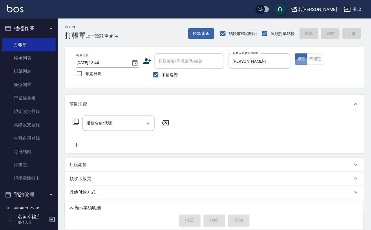
type button "true"
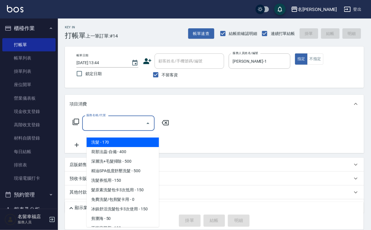
click at [110, 125] on input "服務名稱/代號" at bounding box center [114, 123] width 58 height 10
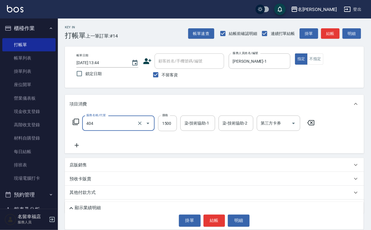
type input "設計染髮(404)"
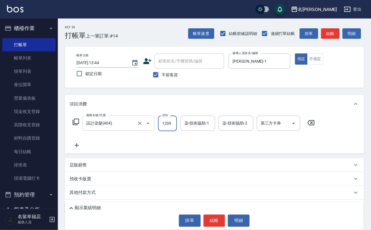
scroll to position [0, 0]
type input "1239"
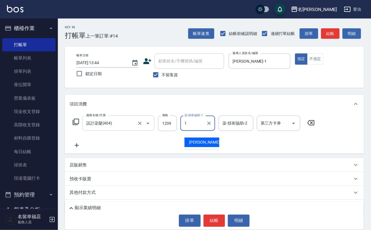
type input "[PERSON_NAME]-1"
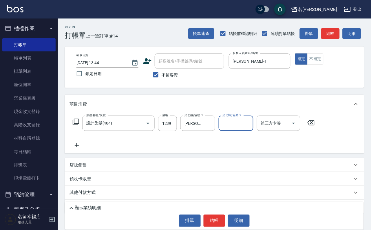
click at [80, 149] on icon at bounding box center [76, 145] width 14 height 7
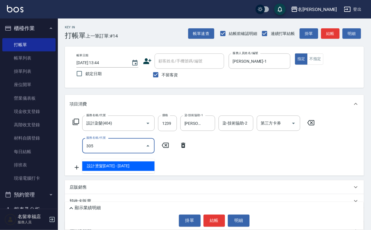
type input "設計燙髮1500(305)"
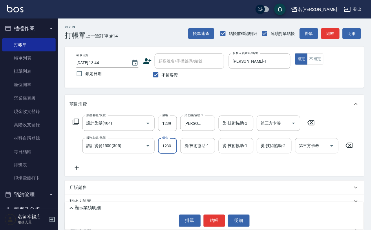
scroll to position [0, 0]
type input "1239"
type input "[PERSON_NAME]-1"
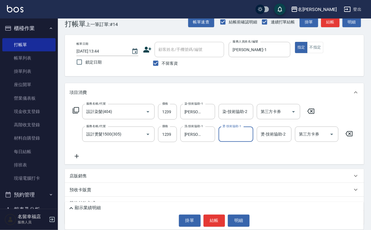
scroll to position [63, 0]
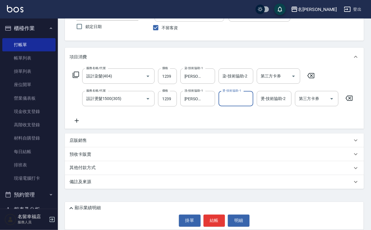
click at [87, 146] on div "店販銷售" at bounding box center [214, 141] width 299 height 14
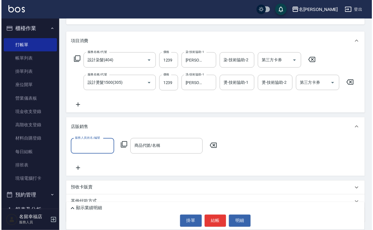
scroll to position [0, 0]
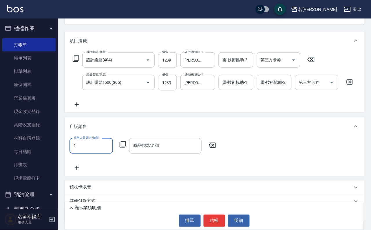
type input "[PERSON_NAME]-1"
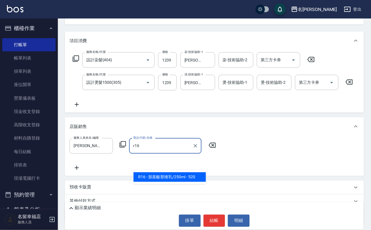
type input "胺基酸塑捲乳/250ml"
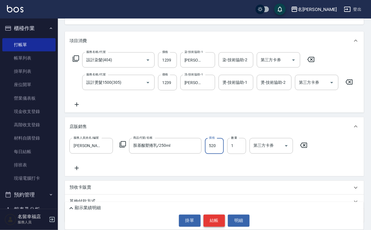
click at [214, 215] on button "結帳" at bounding box center [214, 221] width 22 height 12
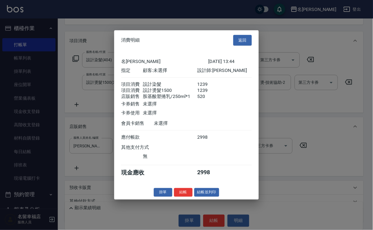
click at [238, 35] on button "返回" at bounding box center [242, 40] width 19 height 11
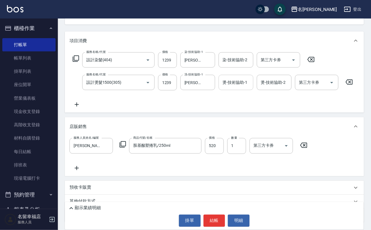
click at [228, 86] on input "燙-技術協助-1" at bounding box center [236, 83] width 30 height 10
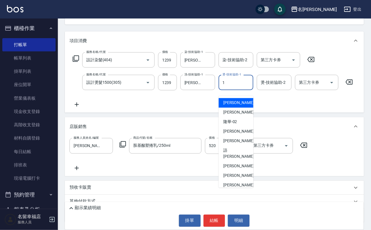
type input "[PERSON_NAME]-1"
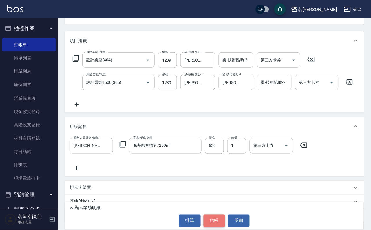
drag, startPoint x: 211, startPoint y: 214, endPoint x: 214, endPoint y: 209, distance: 6.6
click at [211, 215] on button "結帳" at bounding box center [214, 221] width 22 height 12
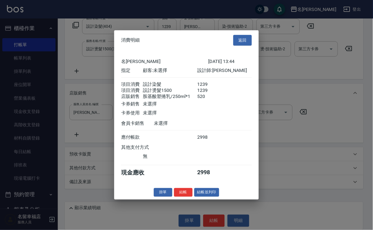
scroll to position [90, 0]
click at [175, 197] on button "結帳" at bounding box center [183, 192] width 19 height 9
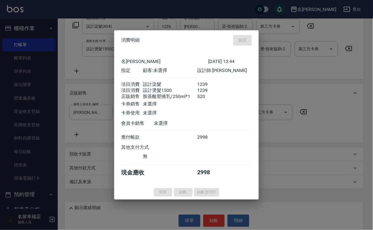
type input "[DATE] 13:45"
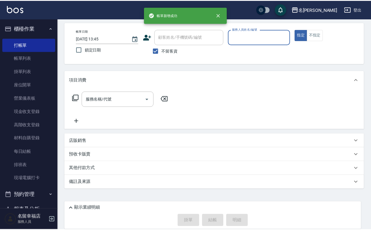
scroll to position [0, 0]
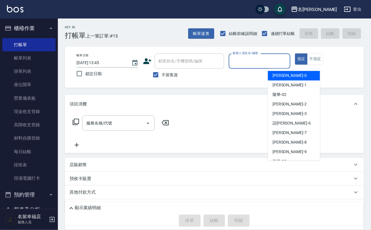
drag, startPoint x: 315, startPoint y: 65, endPoint x: 312, endPoint y: 62, distance: 4.2
click at [288, 62] on input "服務人員姓名/編號" at bounding box center [259, 61] width 57 height 10
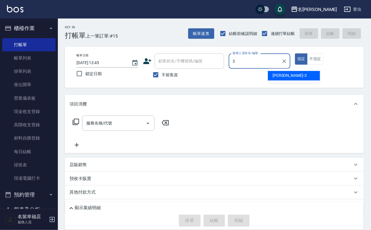
type input "[PERSON_NAME]-3"
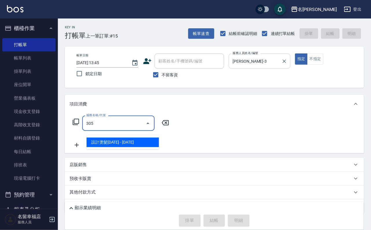
type input "設計燙髮1500(305)"
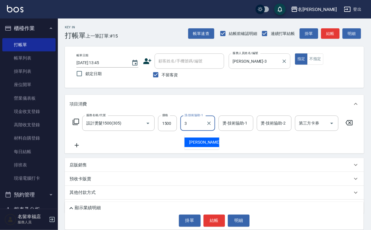
type input "[PERSON_NAME]-3"
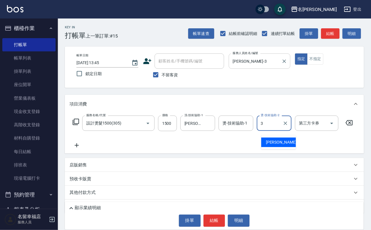
type input "[PERSON_NAME]-3"
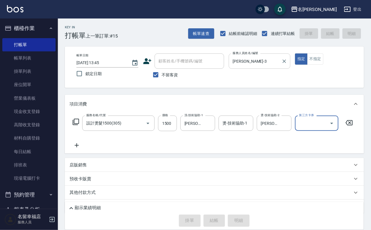
type input "[DATE] 13:49"
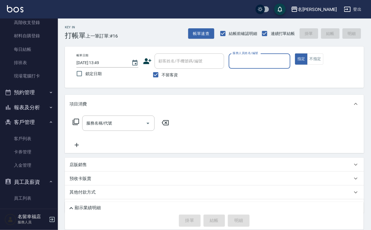
scroll to position [148, 0]
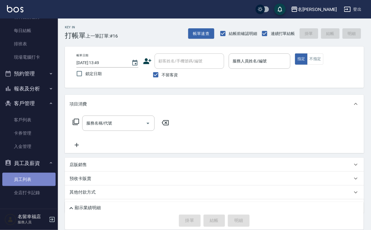
click at [38, 176] on link "員工列表" at bounding box center [28, 179] width 53 height 13
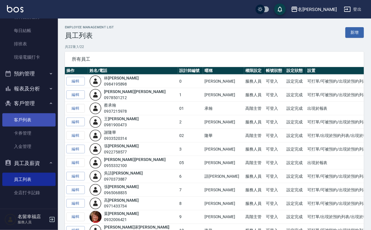
click at [33, 113] on link "客戶列表" at bounding box center [28, 119] width 53 height 13
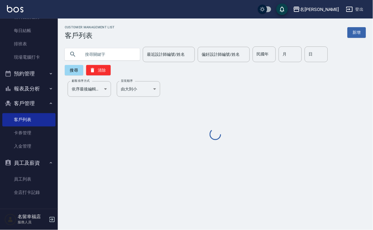
click at [120, 52] on input "text" at bounding box center [108, 55] width 54 height 16
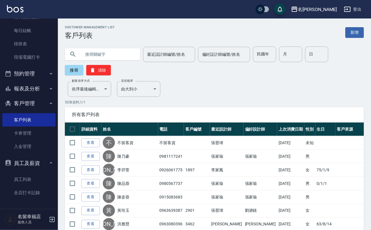
click at [120, 56] on input "text" at bounding box center [108, 55] width 54 height 16
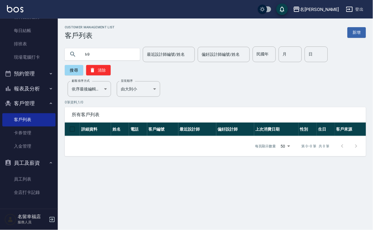
type input "h"
type input "[PERSON_NAME]"
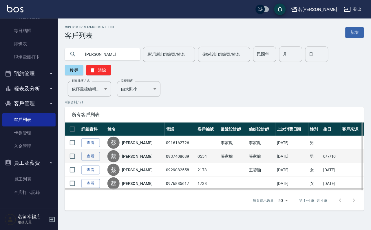
click at [137, 163] on div "[PERSON_NAME]" at bounding box center [135, 156] width 56 height 12
click at [136, 159] on link "[PERSON_NAME]" at bounding box center [137, 157] width 31 height 6
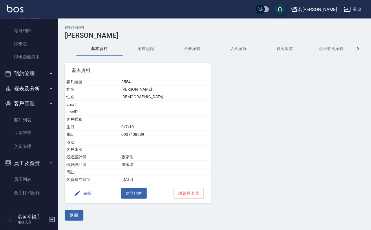
click at [148, 53] on button "消費記錄" at bounding box center [146, 49] width 46 height 14
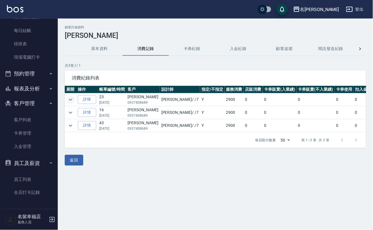
click at [74, 103] on icon "expand row" at bounding box center [70, 99] width 7 height 7
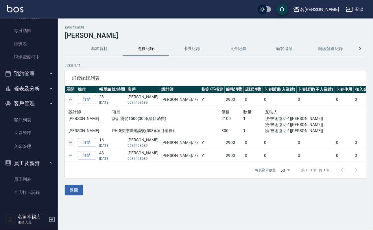
click at [74, 146] on icon "expand row" at bounding box center [70, 142] width 7 height 7
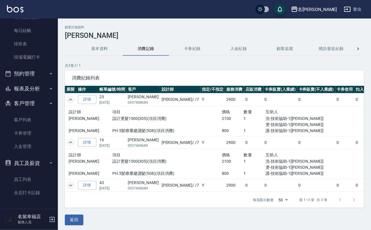
click at [72, 187] on icon "expand row" at bounding box center [70, 186] width 3 height 2
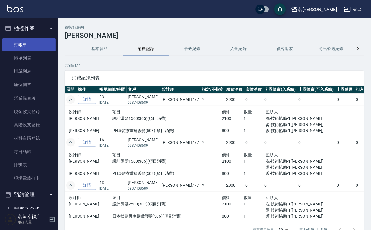
click at [30, 45] on link "打帳單" at bounding box center [28, 44] width 53 height 13
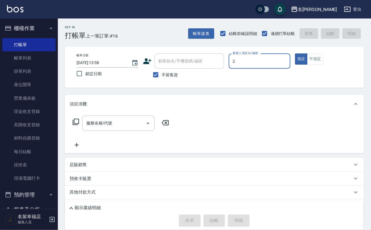
type input "[PERSON_NAME]-2"
type button "true"
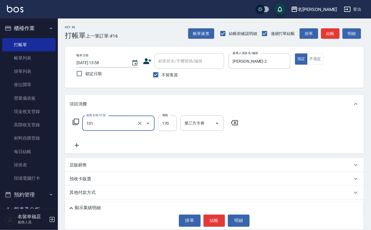
type input "洗髮(101)"
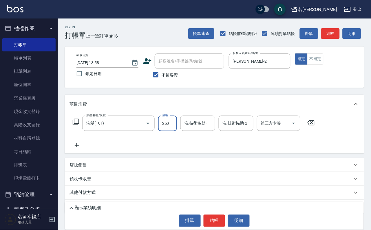
type input "250"
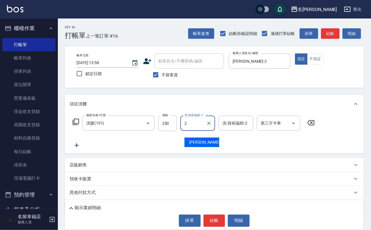
type input "[PERSON_NAME]-2"
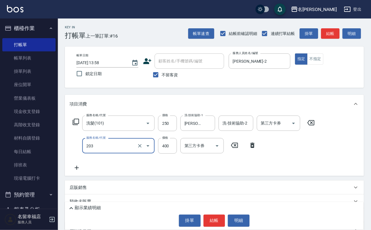
type input "指定單剪(203)"
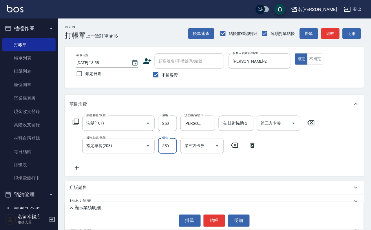
type input "350"
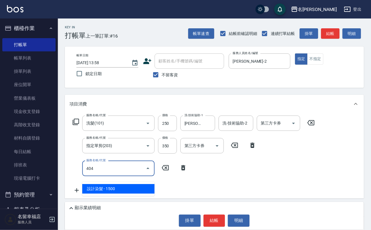
type input "設計染髮(404)"
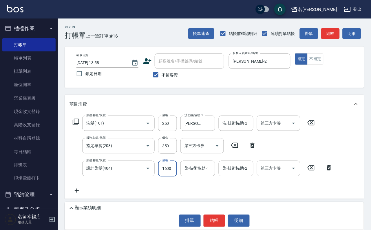
scroll to position [0, 0]
type input "1600"
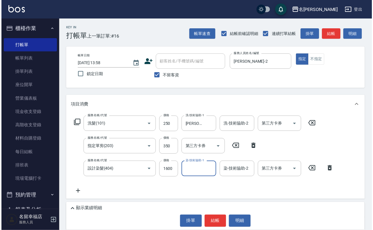
scroll to position [0, 0]
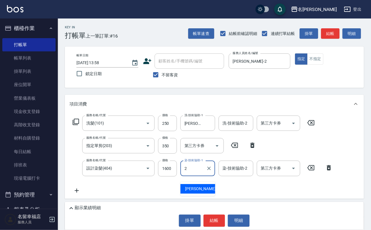
type input "[PERSON_NAME]-2"
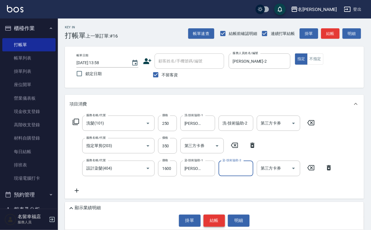
click at [215, 215] on button "結帳" at bounding box center [214, 221] width 22 height 12
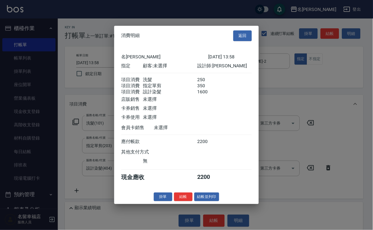
scroll to position [115, 0]
click at [175, 202] on button "結帳" at bounding box center [183, 197] width 19 height 9
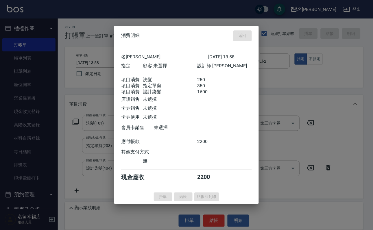
type input "[DATE] 14:06"
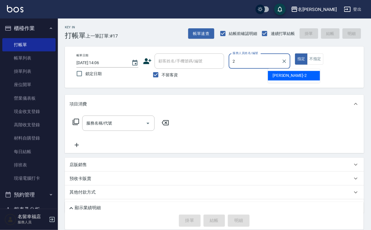
type input "[PERSON_NAME]-2"
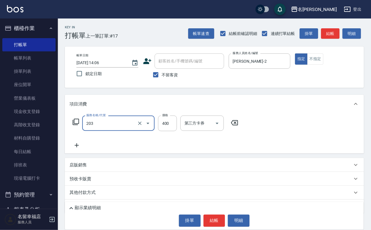
type input "指定單剪(203)"
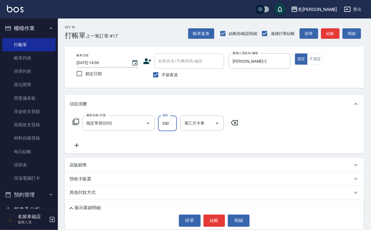
type input "300"
click at [219, 218] on button "結帳" at bounding box center [214, 221] width 22 height 12
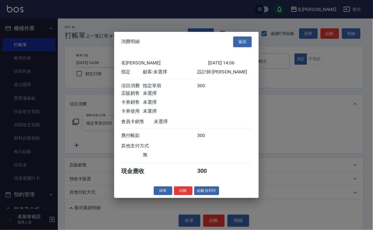
scroll to position [71, 0]
click at [177, 196] on button "結帳" at bounding box center [183, 191] width 19 height 9
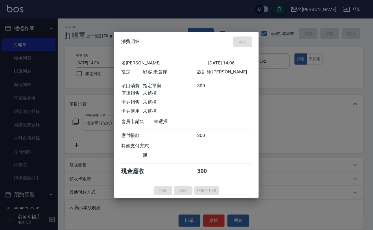
type input "[DATE] 14:32"
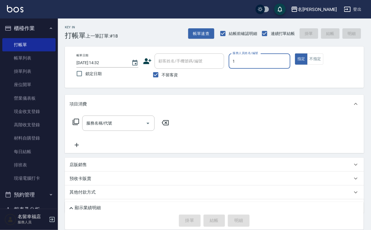
type input "[PERSON_NAME]-1"
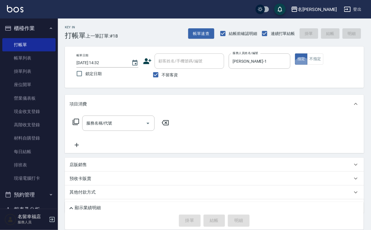
click at [79, 122] on div "服務名稱/代號 服務名稱/代號" at bounding box center [120, 123] width 103 height 15
click at [78, 126] on icon at bounding box center [75, 122] width 7 height 7
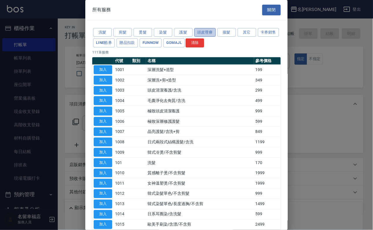
click at [216, 37] on button "頭皮理療" at bounding box center [204, 32] width 21 height 9
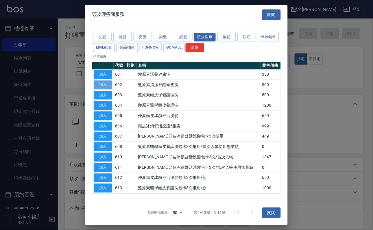
click at [106, 89] on button "加入" at bounding box center [103, 84] width 19 height 9
type input "髮原素清潔舒醒頭皮洗(602)"
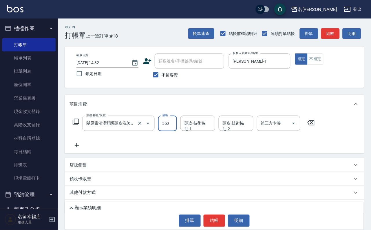
type input "550"
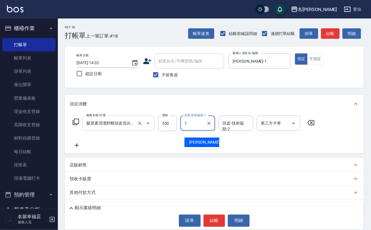
type input "[PERSON_NAME]-1"
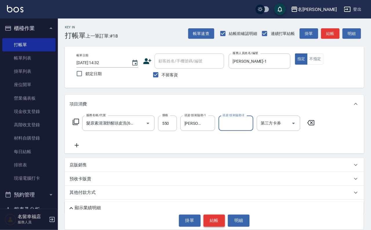
click at [218, 216] on button "結帳" at bounding box center [214, 221] width 22 height 12
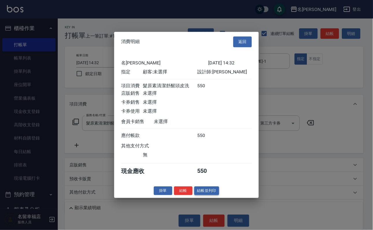
click at [218, 196] on button "結帳並列印" at bounding box center [206, 191] width 25 height 9
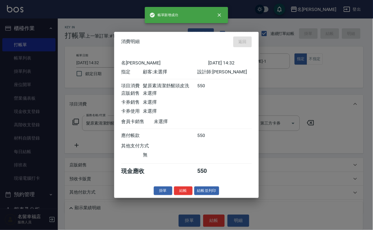
type input "[DATE] 14:38"
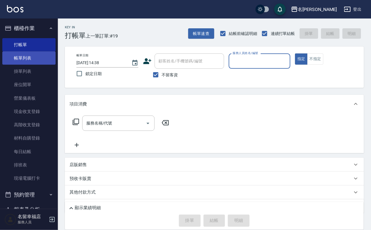
click at [16, 64] on link "帳單列表" at bounding box center [28, 57] width 53 height 13
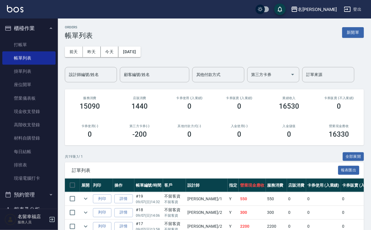
drag, startPoint x: 91, startPoint y: 69, endPoint x: 86, endPoint y: 71, distance: 4.7
click at [89, 70] on div "設計師編號/姓名" at bounding box center [91, 74] width 52 height 15
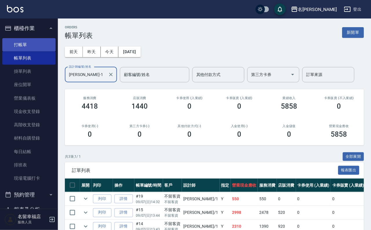
type input "[PERSON_NAME]-1"
click at [24, 49] on link "打帳單" at bounding box center [28, 44] width 53 height 13
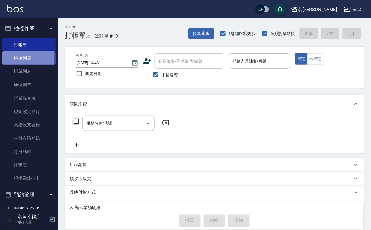
click at [27, 61] on link "帳單列表" at bounding box center [28, 57] width 53 height 13
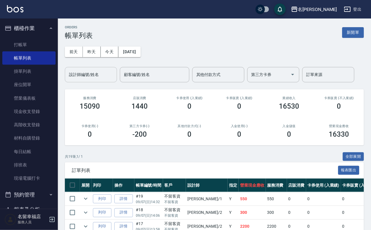
click at [99, 78] on input "設計師編號/姓名" at bounding box center [90, 75] width 47 height 10
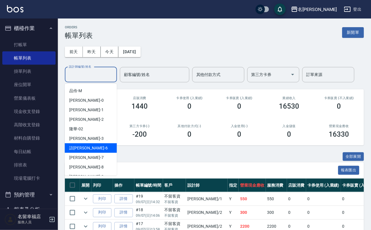
click at [90, 149] on div "語[PERSON_NAME] -6" at bounding box center [91, 148] width 52 height 10
type input "語[PERSON_NAME]-6"
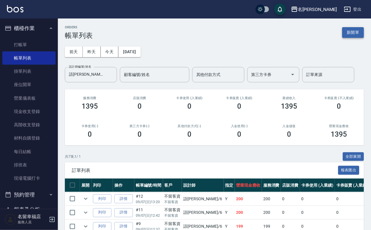
click at [348, 33] on button "新開單" at bounding box center [353, 32] width 22 height 11
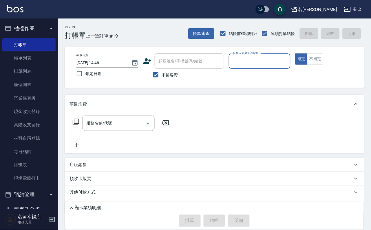
click at [288, 57] on input "服務人員姓名/編號" at bounding box center [259, 61] width 57 height 10
type input "語[PERSON_NAME]-6"
type button "true"
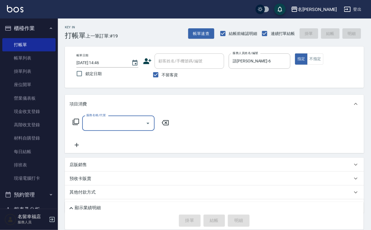
click at [78, 126] on icon at bounding box center [75, 122] width 7 height 7
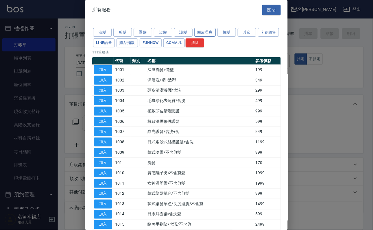
click at [209, 37] on button "頭皮理療" at bounding box center [204, 32] width 21 height 9
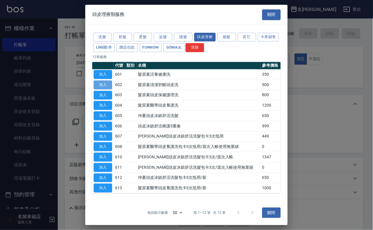
click at [104, 89] on button "加入" at bounding box center [103, 84] width 19 height 9
type input "髮原素清潔舒醒頭皮洗(602)"
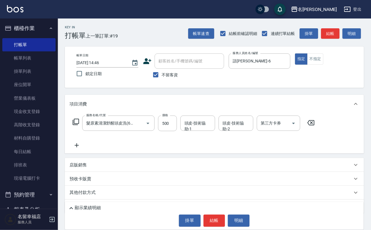
drag, startPoint x: 173, startPoint y: 124, endPoint x: 146, endPoint y: 141, distance: 31.4
click at [172, 125] on input "500" at bounding box center [167, 124] width 19 height 16
type input "550"
type input "2"
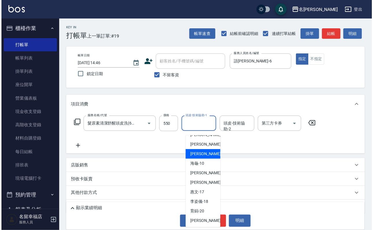
scroll to position [87, 0]
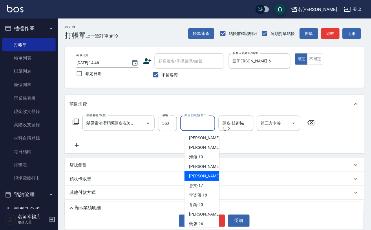
click at [203, 173] on span "[PERSON_NAME] -14" at bounding box center [207, 176] width 36 height 6
type input "[PERSON_NAME]-14"
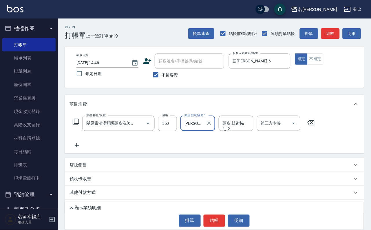
click at [75, 125] on icon at bounding box center [76, 122] width 6 height 6
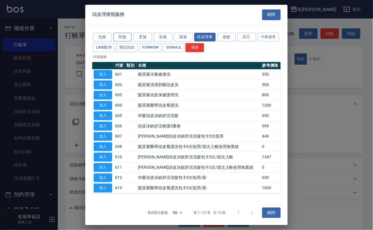
click at [123, 38] on button "剪髮" at bounding box center [122, 37] width 19 height 9
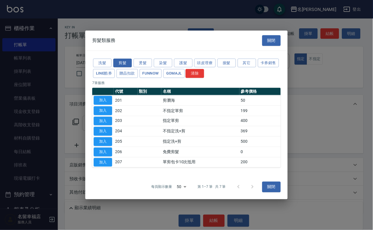
drag, startPoint x: 104, startPoint y: 104, endPoint x: 117, endPoint y: 123, distance: 23.2
click at [104, 106] on button "加入" at bounding box center [103, 110] width 19 height 9
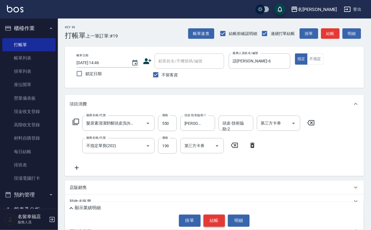
click at [214, 215] on button "結帳" at bounding box center [214, 221] width 22 height 12
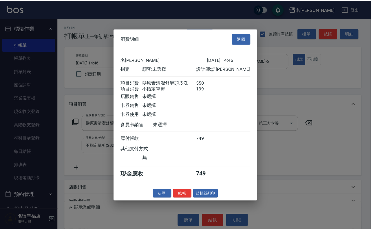
scroll to position [93, 0]
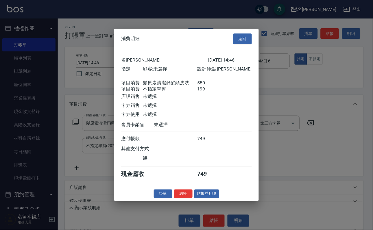
click at [180, 198] on button "結帳" at bounding box center [183, 193] width 19 height 9
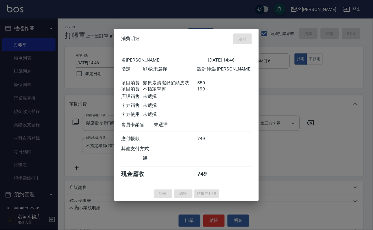
type input "[DATE] 14:47"
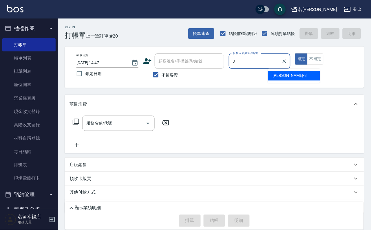
type input "[PERSON_NAME]-3"
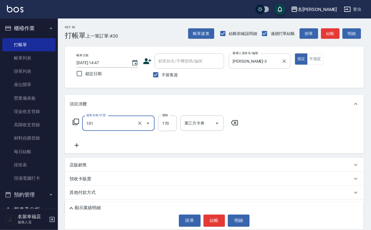
type input "洗髮(101)"
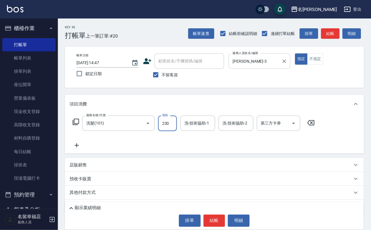
type input "230"
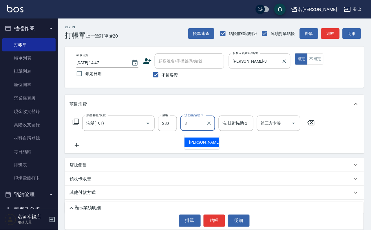
type input "[PERSON_NAME]-3"
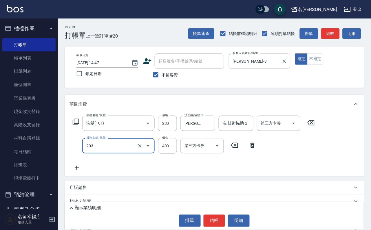
type input "指定單剪(203)"
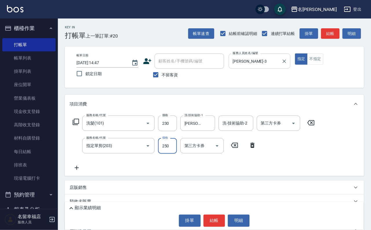
type input "250"
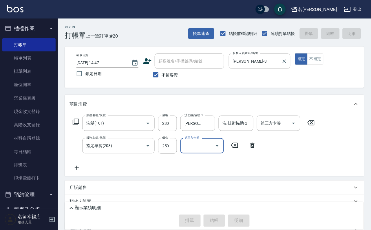
type input "[DATE] 15:11"
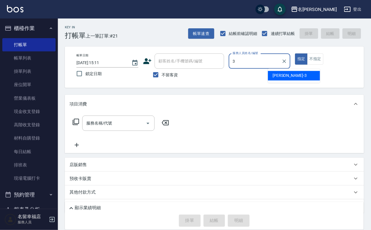
type input "[PERSON_NAME]-3"
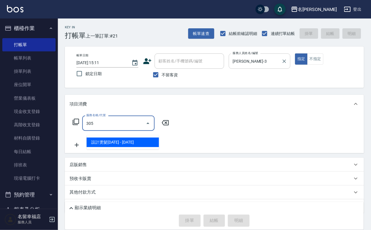
type input "設計燙髮1500(305)"
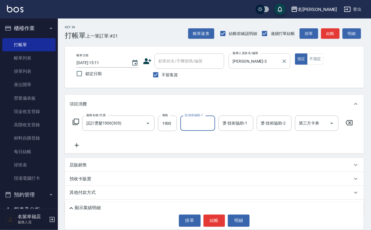
scroll to position [0, 0]
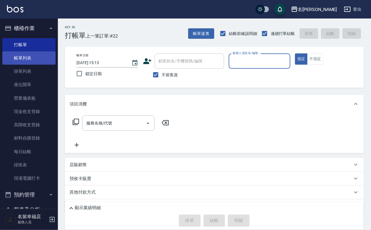
click at [37, 57] on link "帳單列表" at bounding box center [28, 57] width 53 height 13
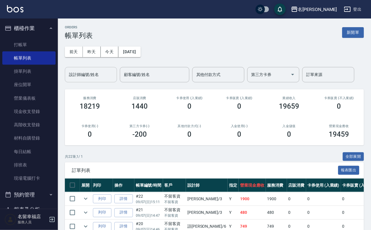
click at [106, 77] on input "設計師編號/姓名" at bounding box center [90, 75] width 47 height 10
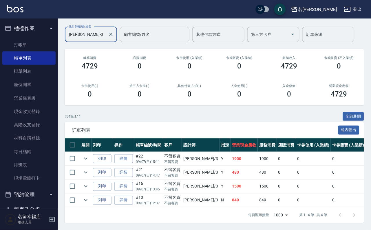
scroll to position [85, 0]
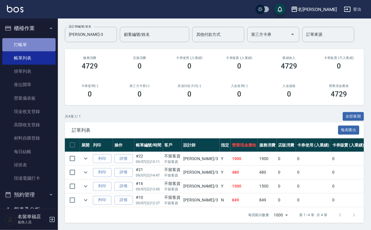
click at [40, 47] on link "打帳單" at bounding box center [28, 44] width 53 height 13
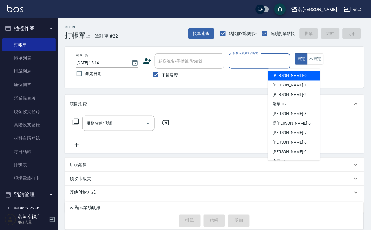
click at [288, 60] on input "服務人員姓名/編號" at bounding box center [259, 61] width 57 height 10
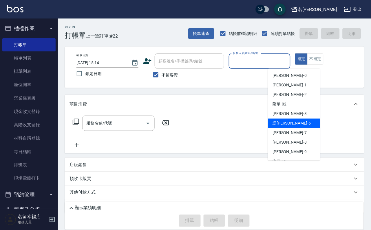
drag, startPoint x: 297, startPoint y: 128, endPoint x: 296, endPoint y: 122, distance: 6.8
click at [296, 121] on ul "[PERSON_NAME] -0 [PERSON_NAME] -1 [PERSON_NAME] -2 [PERSON_NAME] -02 [PERSON_NA…" at bounding box center [294, 115] width 52 height 92
click at [296, 123] on div "語[PERSON_NAME] -6" at bounding box center [294, 124] width 52 height 10
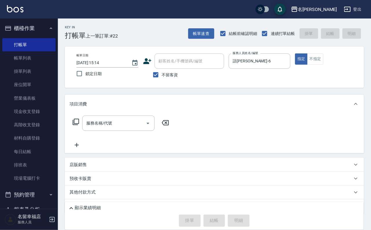
click at [78, 126] on icon at bounding box center [75, 122] width 7 height 7
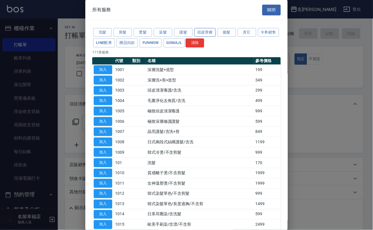
click at [208, 37] on button "頭皮理療" at bounding box center [204, 32] width 21 height 9
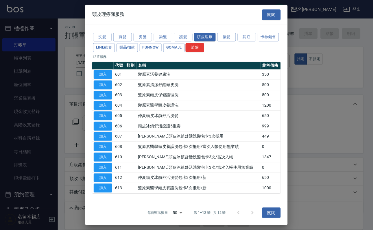
scroll to position [53, 0]
click at [106, 174] on button "加入" at bounding box center [103, 178] width 19 height 9
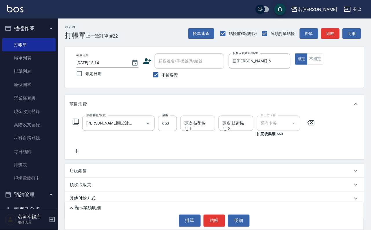
drag, startPoint x: 192, startPoint y: 131, endPoint x: 188, endPoint y: 133, distance: 4.2
click at [191, 128] on input "頭皮-技術協助-1" at bounding box center [198, 123] width 30 height 10
click at [78, 126] on icon at bounding box center [75, 122] width 7 height 7
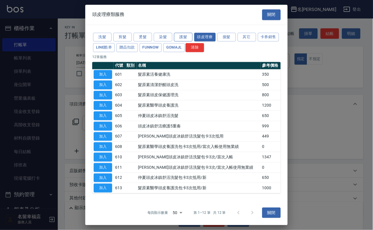
click at [177, 35] on button "護髮" at bounding box center [183, 37] width 19 height 9
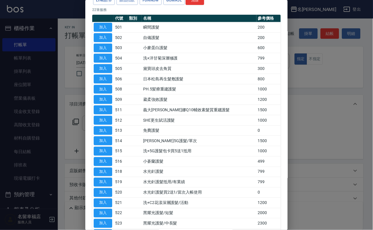
scroll to position [43, 0]
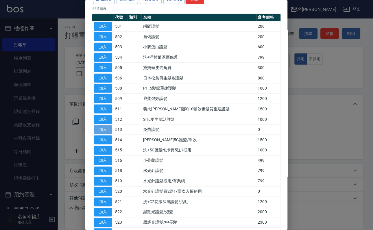
click at [104, 135] on button "加入" at bounding box center [103, 130] width 19 height 9
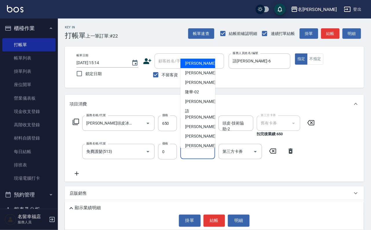
click at [187, 157] on input "護-技術協助-1" at bounding box center [198, 152] width 30 height 10
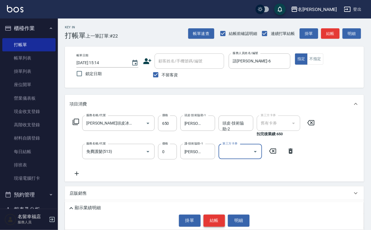
click at [225, 222] on button "結帳" at bounding box center [214, 221] width 22 height 12
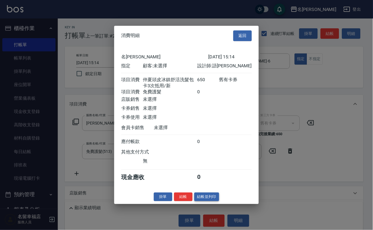
scroll to position [104, 0]
click at [182, 202] on button "結帳" at bounding box center [183, 197] width 19 height 9
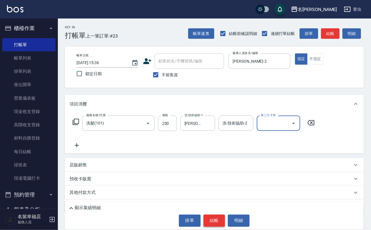
click at [207, 215] on button "結帳" at bounding box center [214, 221] width 22 height 12
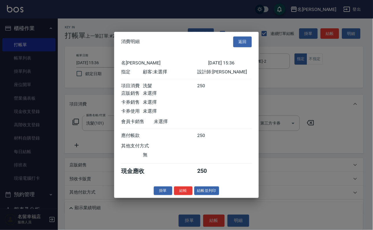
scroll to position [71, 0]
click at [180, 196] on button "結帳" at bounding box center [183, 191] width 19 height 9
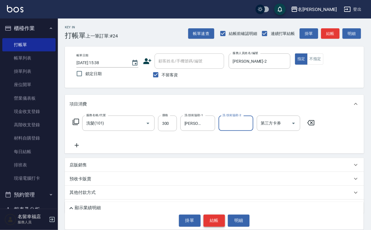
click at [216, 220] on button "結帳" at bounding box center [214, 221] width 22 height 12
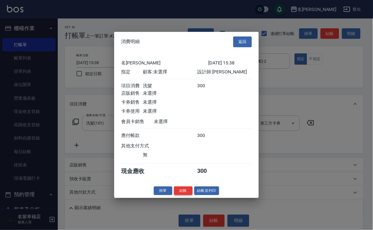
click at [176, 196] on button "結帳" at bounding box center [183, 191] width 19 height 9
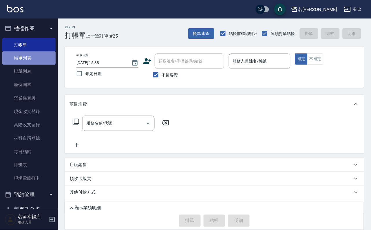
click at [28, 61] on link "帳單列表" at bounding box center [28, 57] width 53 height 13
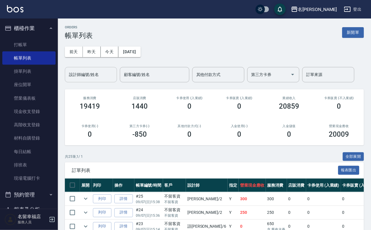
click at [97, 76] on input "設計師編號/姓名" at bounding box center [90, 75] width 47 height 10
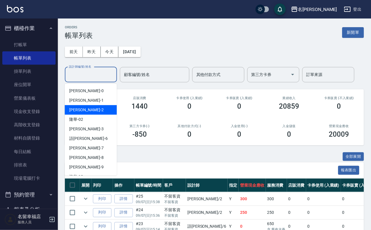
click at [92, 113] on div "[PERSON_NAME] -2" at bounding box center [91, 110] width 52 height 10
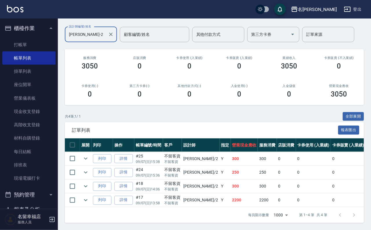
scroll to position [85, 0]
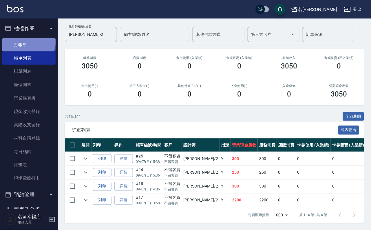
click at [27, 43] on link "打帳單" at bounding box center [28, 44] width 53 height 13
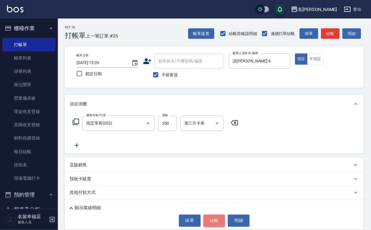
click at [206, 220] on button "結帳" at bounding box center [214, 221] width 22 height 12
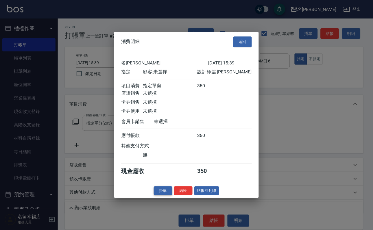
scroll to position [71, 0]
click at [174, 196] on button "結帳" at bounding box center [183, 191] width 19 height 9
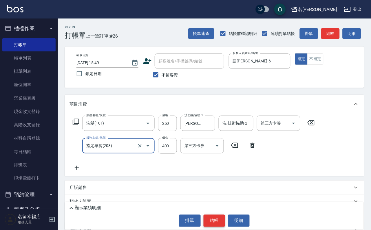
click at [207, 215] on button "結帳" at bounding box center [214, 221] width 22 height 12
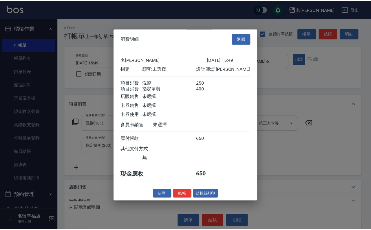
scroll to position [93, 0]
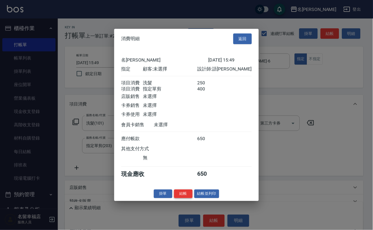
click at [174, 198] on button "結帳" at bounding box center [183, 193] width 19 height 9
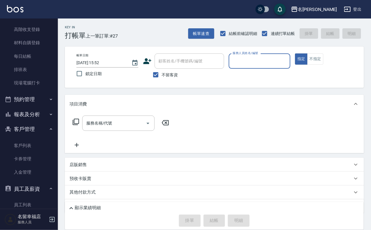
scroll to position [148, 0]
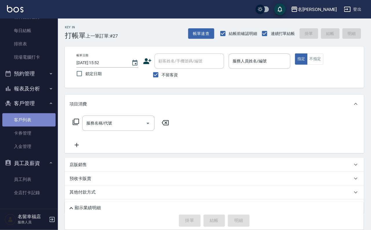
click at [38, 120] on link "客戶列表" at bounding box center [28, 119] width 53 height 13
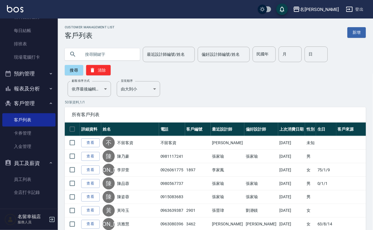
click at [124, 55] on input "text" at bounding box center [108, 55] width 54 height 16
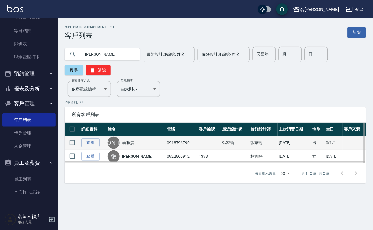
click at [124, 149] on div "[PERSON_NAME]" at bounding box center [136, 143] width 56 height 12
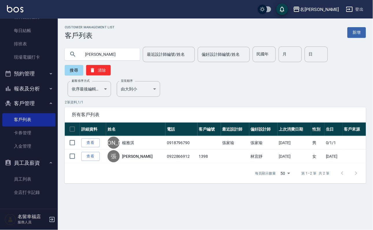
click at [134, 146] on link "楊雅淇" at bounding box center [128, 143] width 12 height 6
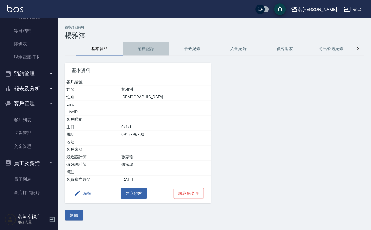
click at [155, 42] on button "消費記錄" at bounding box center [146, 49] width 46 height 14
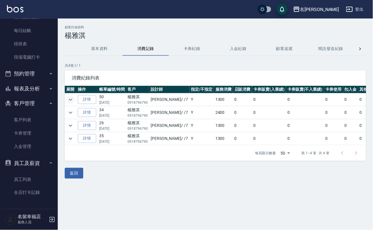
click at [71, 97] on icon "expand row" at bounding box center [70, 99] width 7 height 7
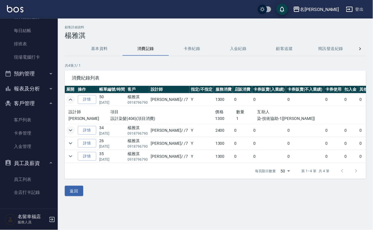
click at [74, 131] on icon "expand row" at bounding box center [70, 130] width 7 height 7
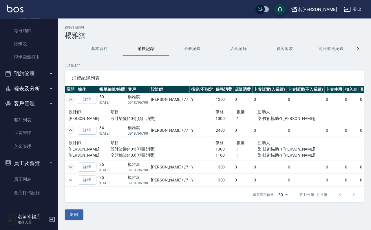
click at [71, 171] on icon "expand row" at bounding box center [70, 167] width 7 height 7
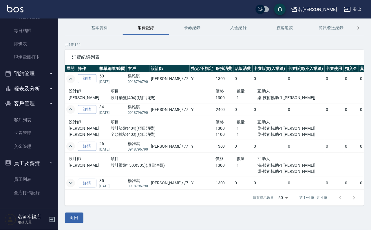
scroll to position [44, 0]
click at [73, 180] on icon "expand row" at bounding box center [70, 183] width 7 height 7
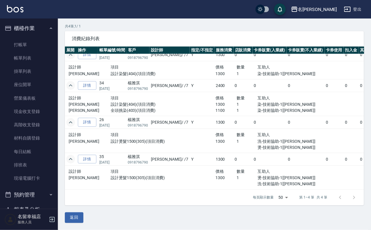
scroll to position [0, 0]
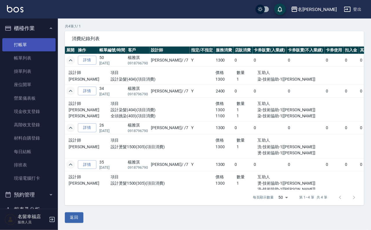
click at [42, 49] on link "打帳單" at bounding box center [28, 44] width 53 height 13
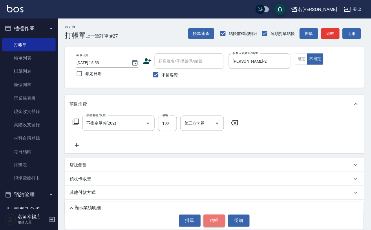
click at [217, 225] on button "結帳" at bounding box center [214, 221] width 22 height 12
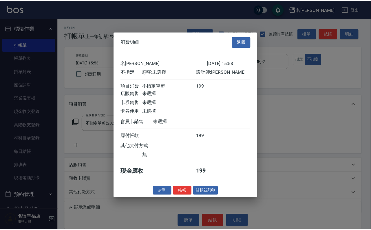
scroll to position [82, 0]
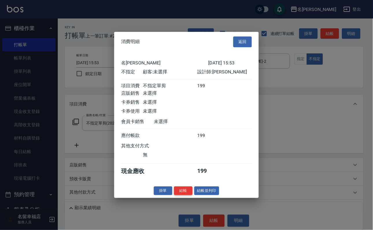
click at [183, 196] on button "結帳" at bounding box center [183, 191] width 19 height 9
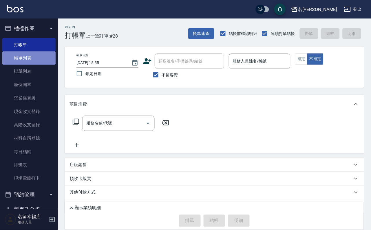
click at [37, 58] on link "帳單列表" at bounding box center [28, 57] width 53 height 13
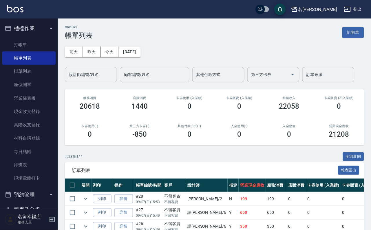
click at [90, 76] on input "設計師編號/姓名" at bounding box center [90, 75] width 47 height 10
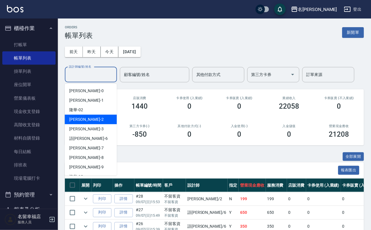
click at [85, 116] on div "[PERSON_NAME] -2" at bounding box center [91, 120] width 52 height 10
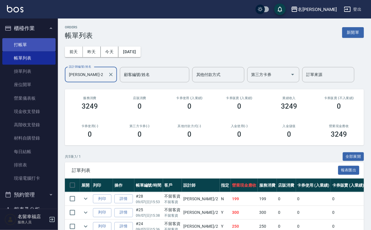
click at [26, 42] on link "打帳單" at bounding box center [28, 44] width 53 height 13
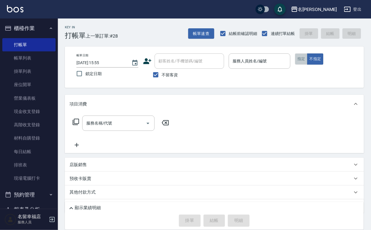
click at [307, 62] on button "指定" at bounding box center [301, 59] width 12 height 11
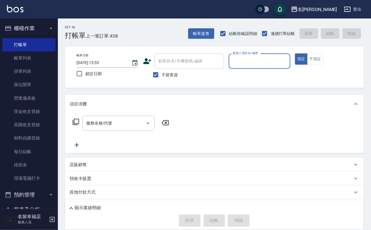
click at [288, 62] on input "服務人員姓名/編號" at bounding box center [259, 61] width 57 height 10
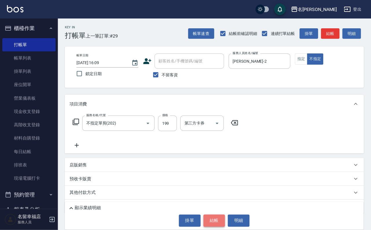
click at [218, 215] on button "結帳" at bounding box center [214, 221] width 22 height 12
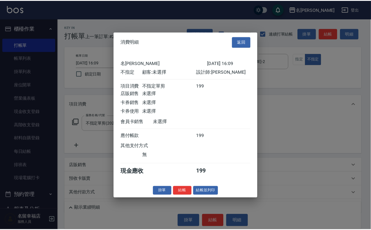
scroll to position [82, 0]
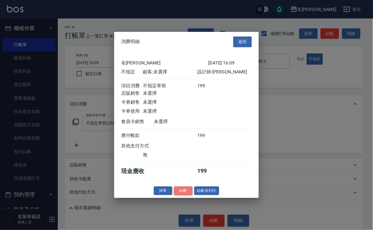
click at [174, 196] on button "結帳" at bounding box center [183, 191] width 19 height 9
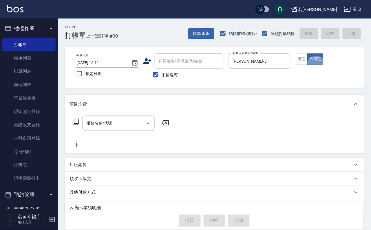
drag, startPoint x: 331, startPoint y: 76, endPoint x: 247, endPoint y: 87, distance: 84.6
click at [307, 65] on button "指定" at bounding box center [301, 59] width 12 height 11
click at [123, 123] on input "服務名稱/代號" at bounding box center [114, 123] width 58 height 10
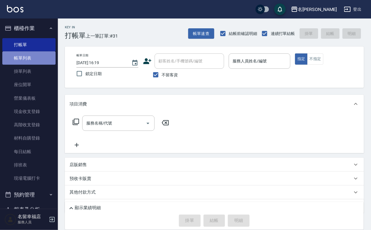
click at [37, 58] on link "帳單列表" at bounding box center [28, 57] width 53 height 13
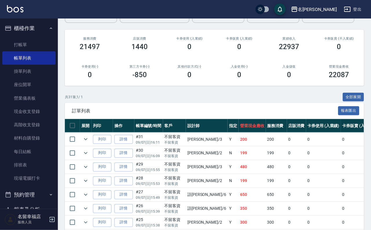
scroll to position [130, 0]
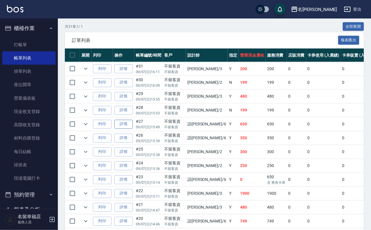
click at [133, 129] on link "詳情" at bounding box center [123, 124] width 19 height 9
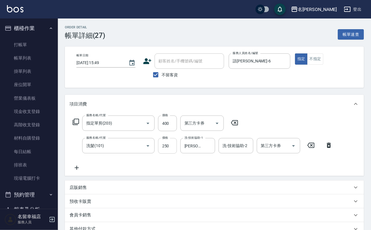
click at [170, 152] on input "250" at bounding box center [167, 146] width 19 height 16
click at [170, 129] on input "400" at bounding box center [167, 124] width 19 height 16
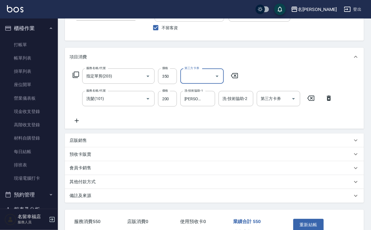
scroll to position [104, 0]
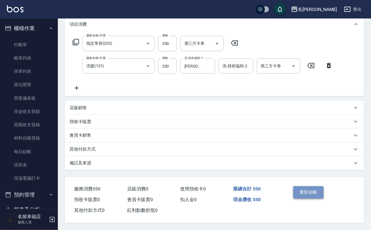
click at [309, 187] on button "重新結帳" at bounding box center [308, 193] width 31 height 12
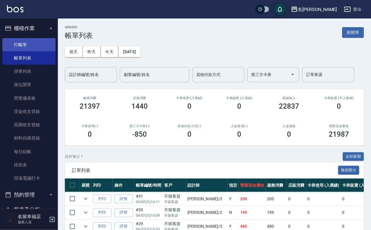
click at [15, 48] on link "打帳單" at bounding box center [28, 44] width 53 height 13
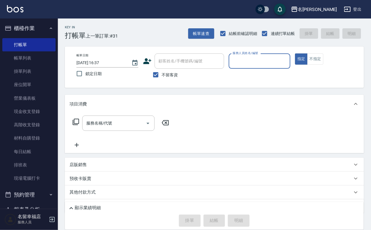
click at [288, 59] on input "服務人員姓名/編號" at bounding box center [259, 61] width 57 height 10
click at [79, 126] on icon at bounding box center [75, 122] width 7 height 7
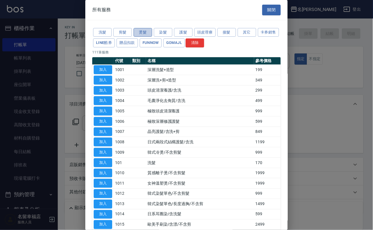
click at [137, 36] on button "燙髮" at bounding box center [143, 32] width 19 height 9
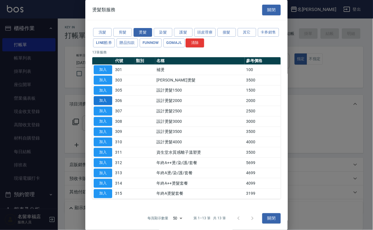
click at [100, 105] on button "加入" at bounding box center [103, 100] width 19 height 9
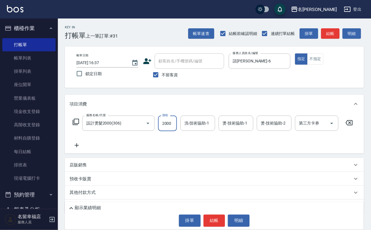
drag, startPoint x: 166, startPoint y: 122, endPoint x: 88, endPoint y: 112, distance: 79.1
click at [167, 122] on input "2000" at bounding box center [167, 124] width 19 height 16
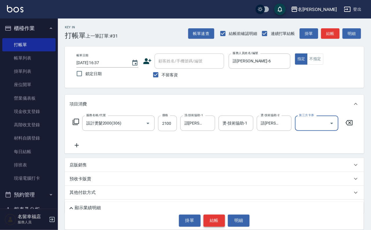
click at [216, 222] on button "結帳" at bounding box center [214, 221] width 22 height 12
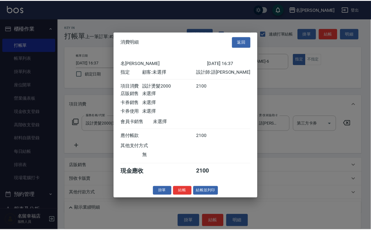
scroll to position [71, 0]
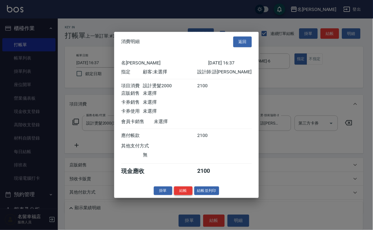
click at [174, 196] on button "結帳" at bounding box center [183, 191] width 19 height 9
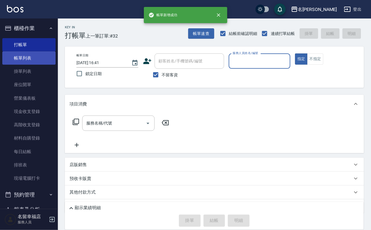
click at [30, 62] on link "帳單列表" at bounding box center [28, 57] width 53 height 13
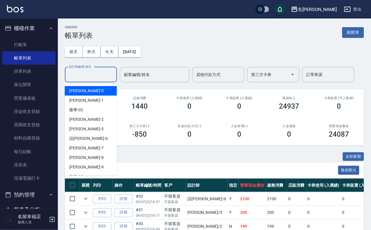
click at [95, 77] on input "設計師編號/姓名" at bounding box center [90, 75] width 47 height 10
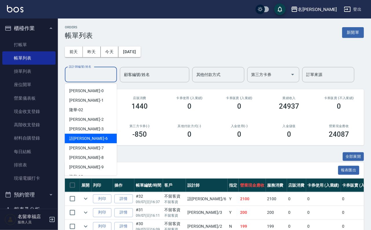
click at [97, 143] on div "語[PERSON_NAME] -6" at bounding box center [91, 139] width 52 height 10
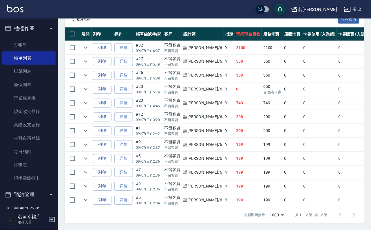
scroll to position [174, 0]
click at [89, 79] on icon "expand row" at bounding box center [85, 75] width 7 height 7
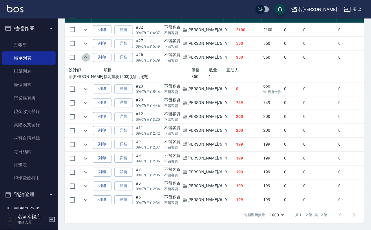
click at [89, 61] on icon "expand row" at bounding box center [85, 57] width 7 height 7
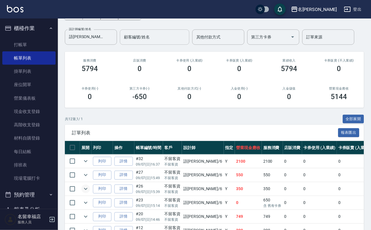
scroll to position [0, 0]
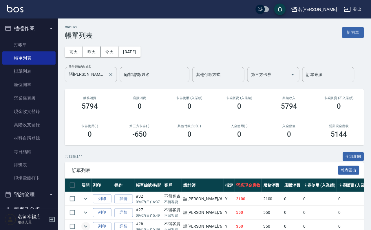
click at [95, 76] on input "語[PERSON_NAME]-6" at bounding box center [86, 75] width 38 height 10
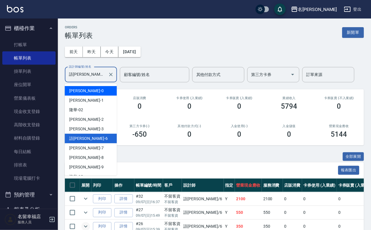
click at [92, 92] on div "小靜 -0" at bounding box center [91, 91] width 52 height 10
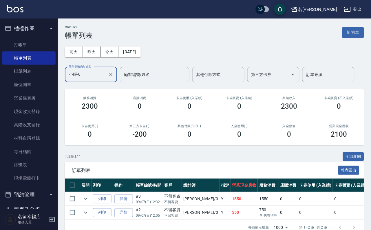
click at [98, 77] on input "小靜-0" at bounding box center [86, 75] width 38 height 10
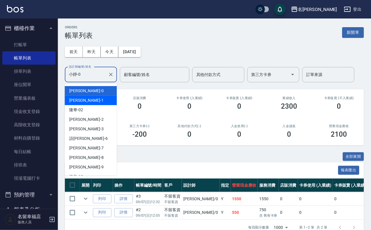
click at [99, 101] on div "[PERSON_NAME] -1" at bounding box center [91, 101] width 52 height 10
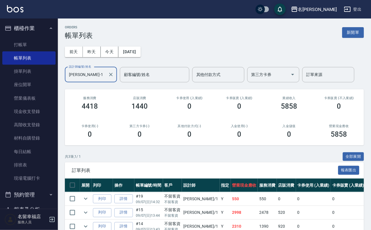
click at [100, 78] on input "[PERSON_NAME]-1" at bounding box center [86, 75] width 38 height 10
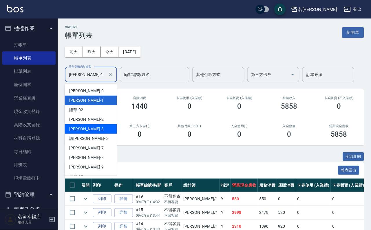
click at [97, 127] on div "[PERSON_NAME] -3" at bounding box center [91, 129] width 52 height 10
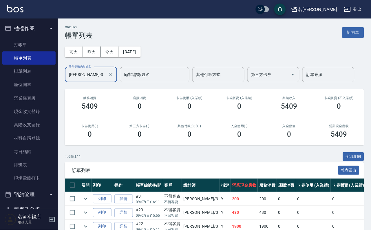
click at [94, 73] on input "[PERSON_NAME]-3" at bounding box center [86, 75] width 38 height 10
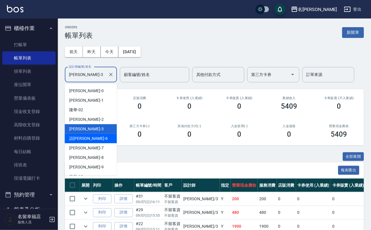
click at [97, 137] on div "語[PERSON_NAME] -6" at bounding box center [91, 139] width 52 height 10
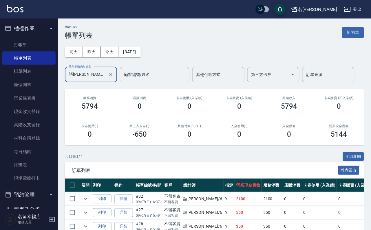
click at [92, 74] on input "語[PERSON_NAME]-6" at bounding box center [86, 75] width 38 height 10
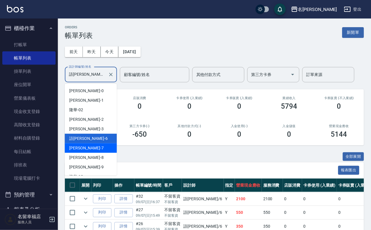
click at [97, 148] on div "[PERSON_NAME] -7" at bounding box center [91, 148] width 52 height 10
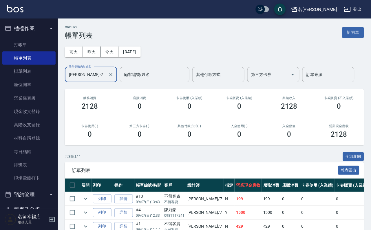
click at [88, 74] on input "[PERSON_NAME]-7" at bounding box center [86, 75] width 38 height 10
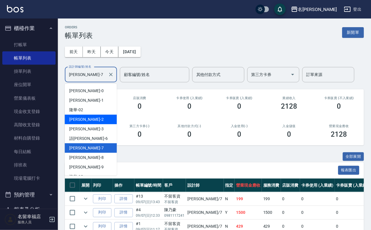
click at [102, 120] on div "[PERSON_NAME] -2" at bounding box center [91, 120] width 52 height 10
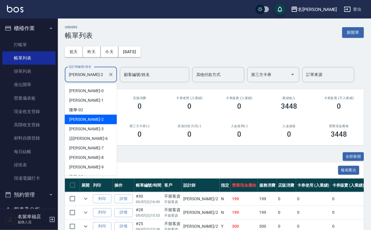
click at [96, 77] on input "[PERSON_NAME]-2" at bounding box center [86, 75] width 38 height 10
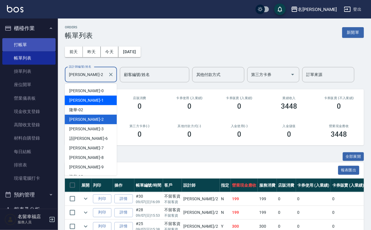
click at [23, 43] on link "打帳單" at bounding box center [28, 44] width 53 height 13
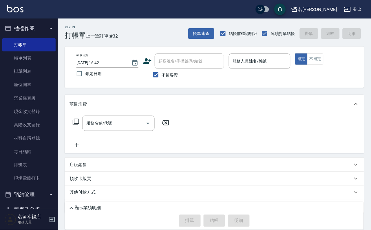
click at [166, 76] on span "不留客資" at bounding box center [170, 75] width 16 height 6
click at [162, 76] on input "不留客資" at bounding box center [156, 75] width 12 height 12
click at [172, 66] on div "顧客姓名/手機號碼/編號" at bounding box center [188, 61] width 69 height 15
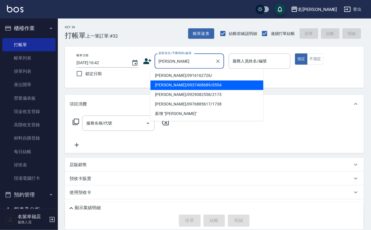
click at [178, 85] on li "[PERSON_NAME]/0937408689/0554" at bounding box center [206, 86] width 113 height 10
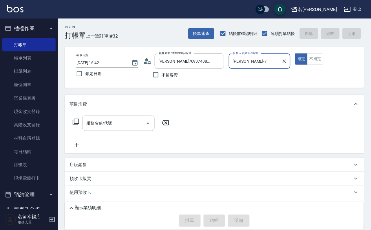
click at [139, 126] on input "服務名稱/代號" at bounding box center [114, 123] width 58 height 10
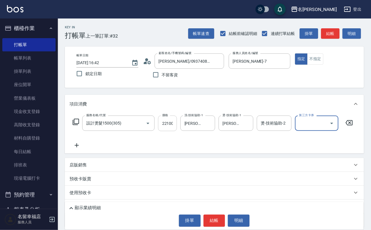
click at [171, 126] on input "22100" at bounding box center [167, 124] width 19 height 16
